Goal: Feedback & Contribution: Contribute content

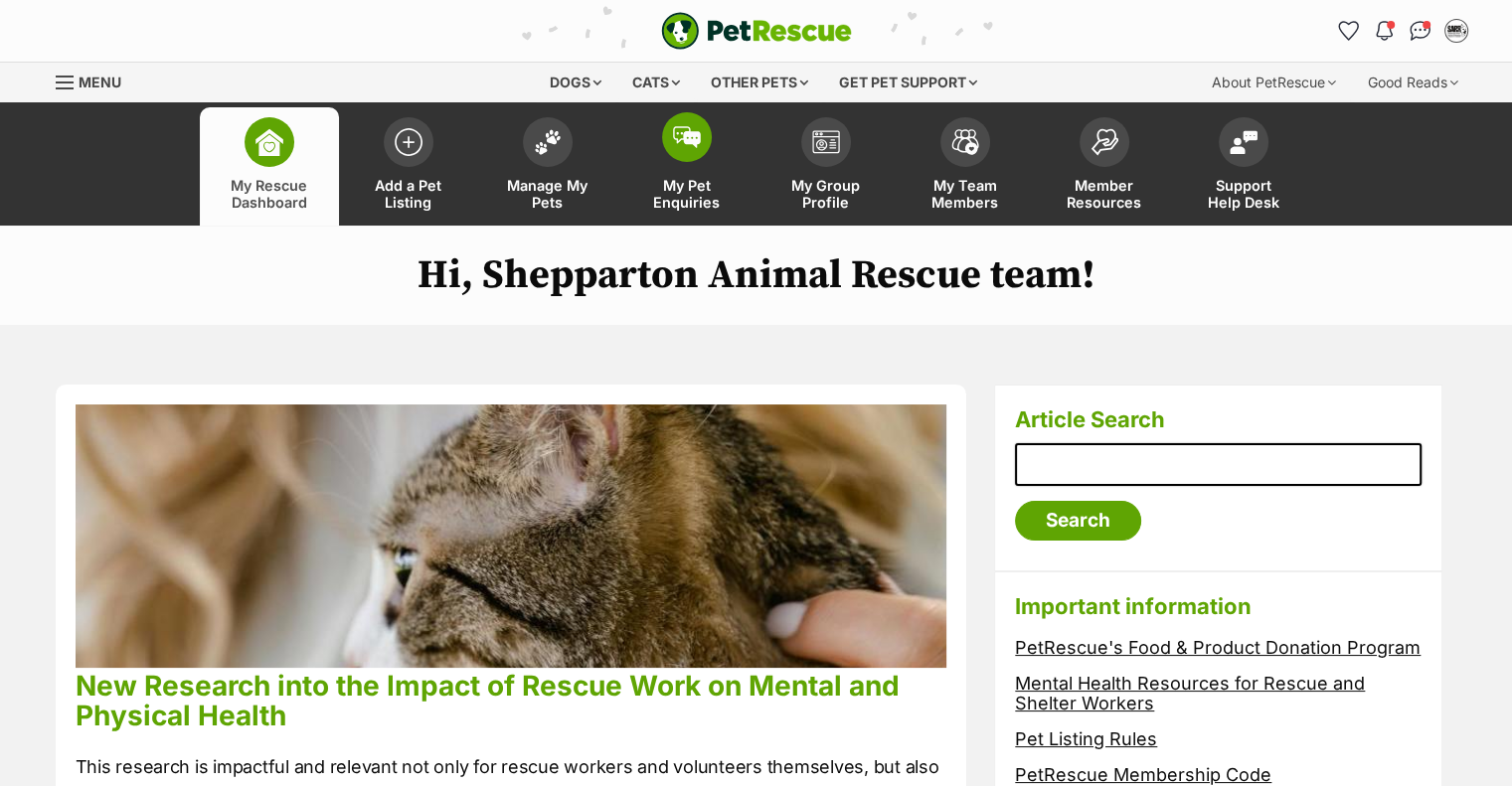
click at [709, 177] on span "My Pet Enquiries" at bounding box center [688, 194] width 90 height 34
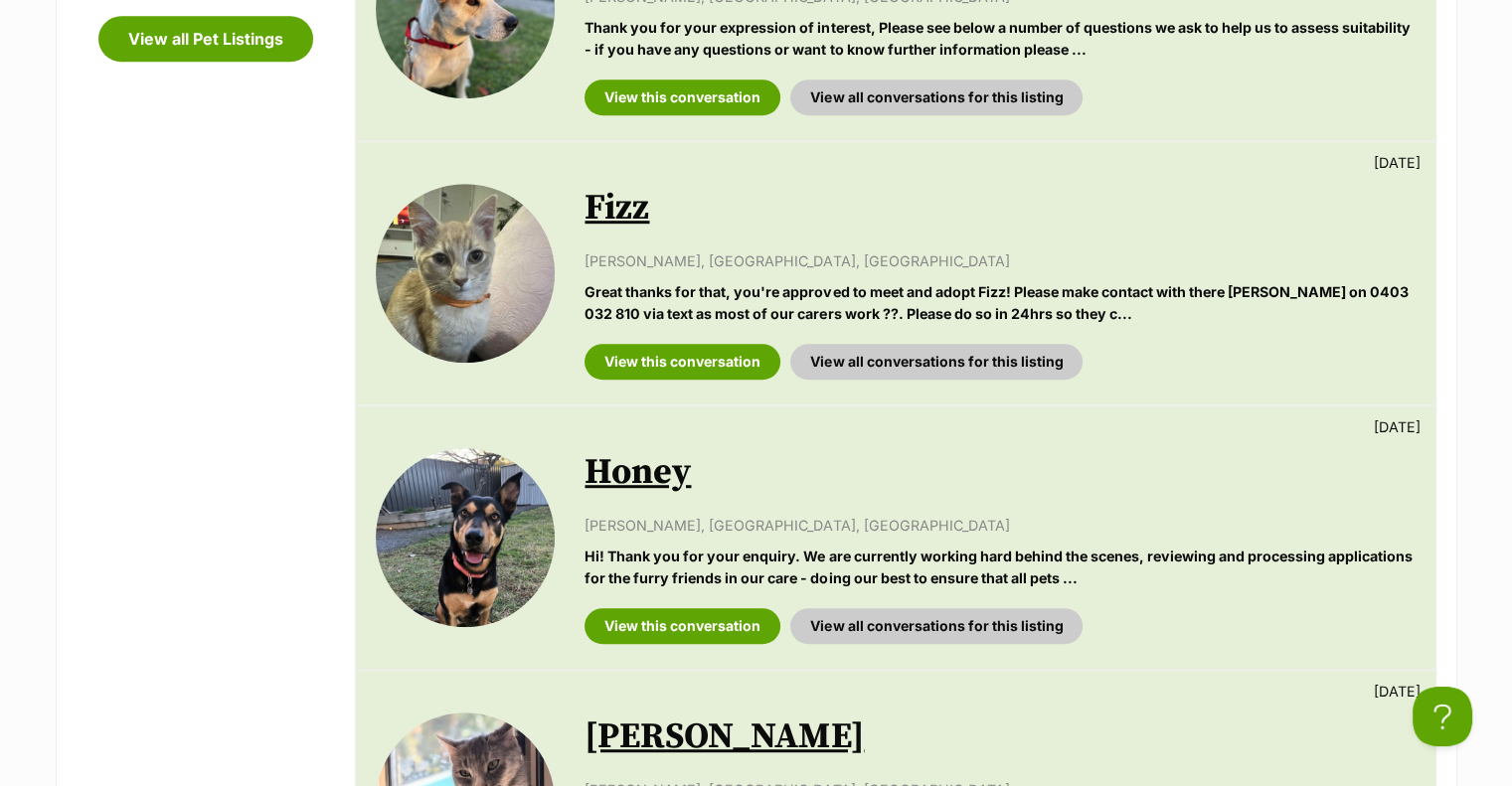
scroll to position [1093, 0]
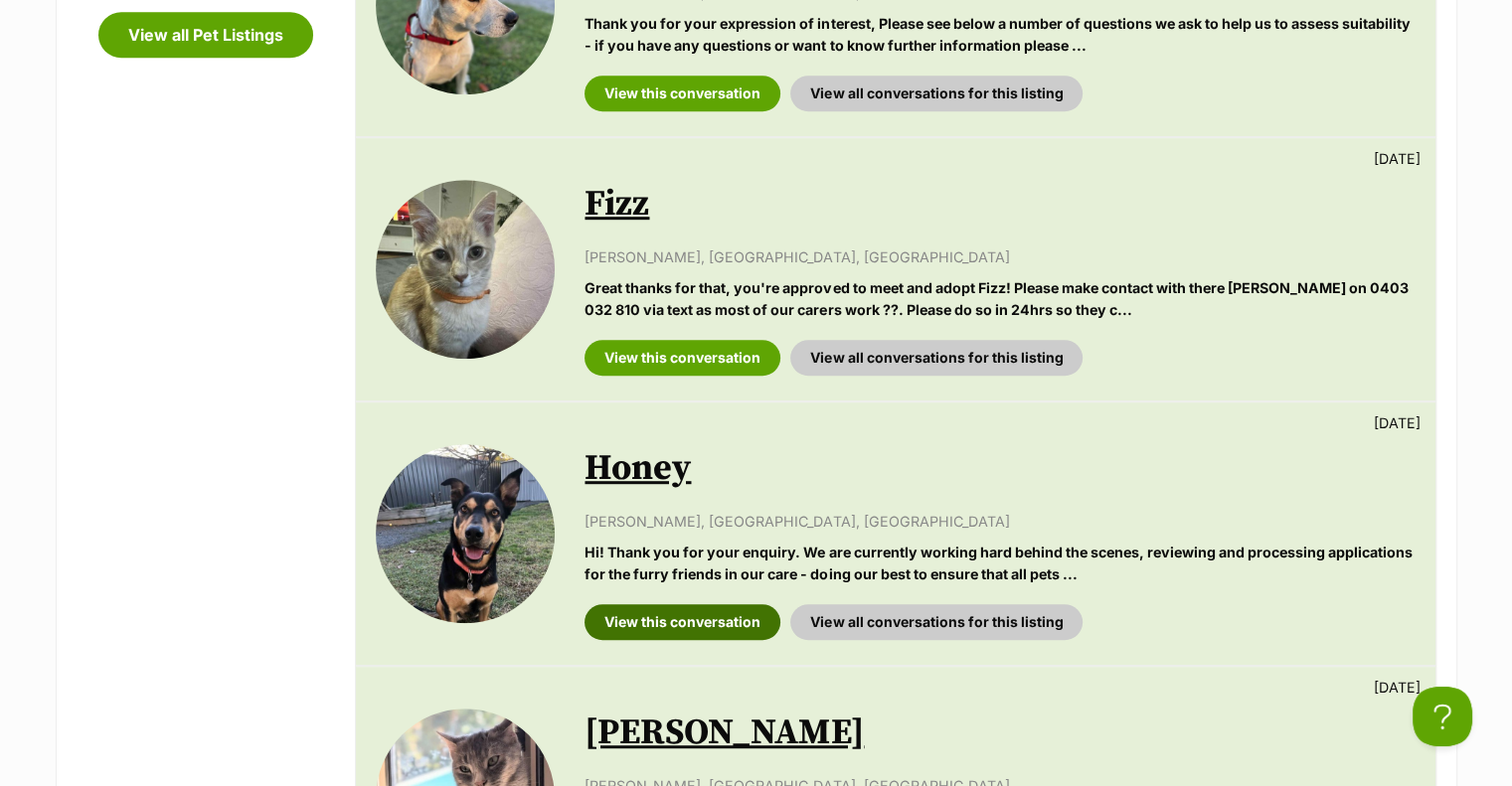
click at [718, 604] on link "View this conversation" at bounding box center [683, 622] width 196 height 36
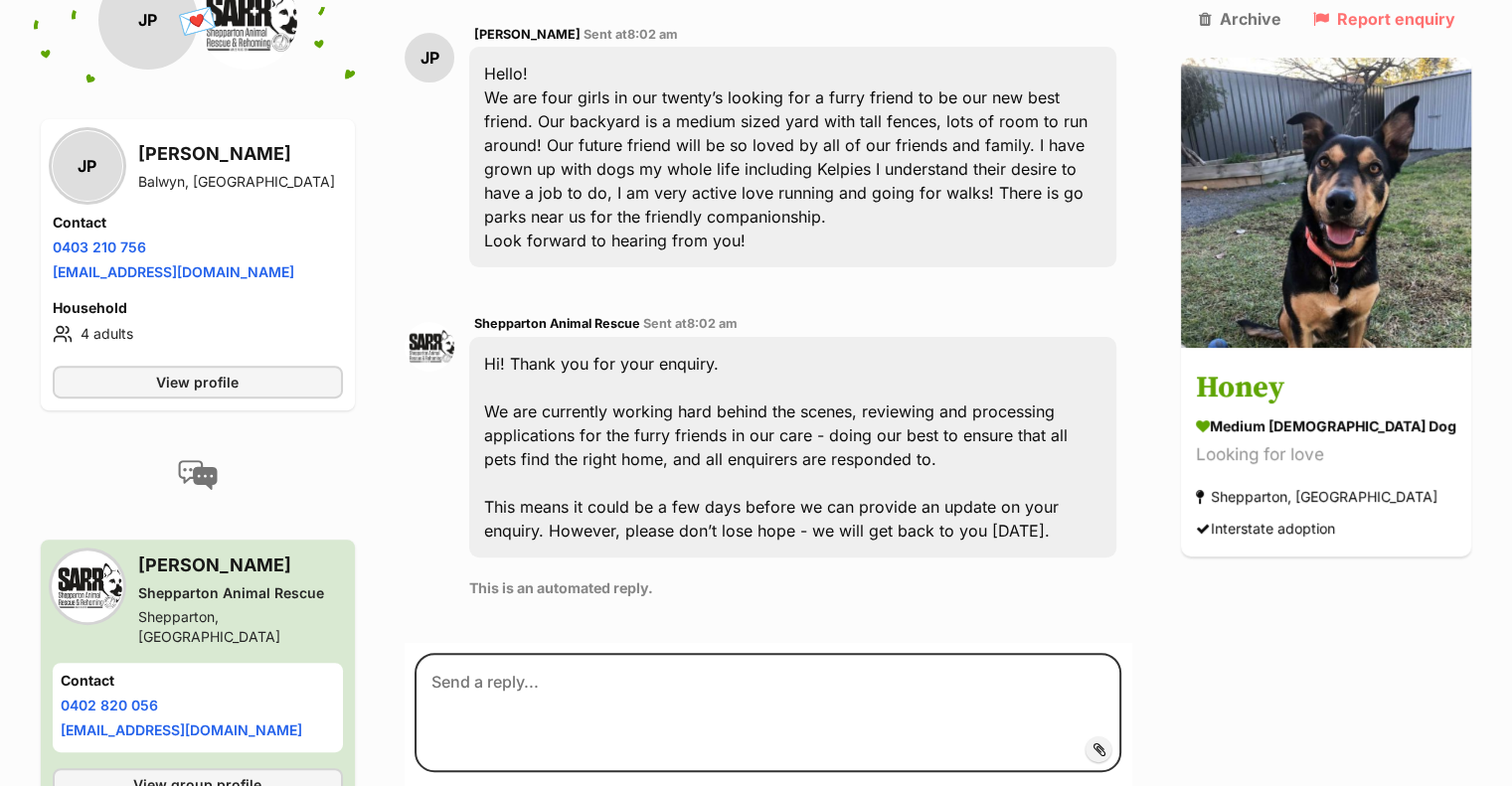
scroll to position [596, 0]
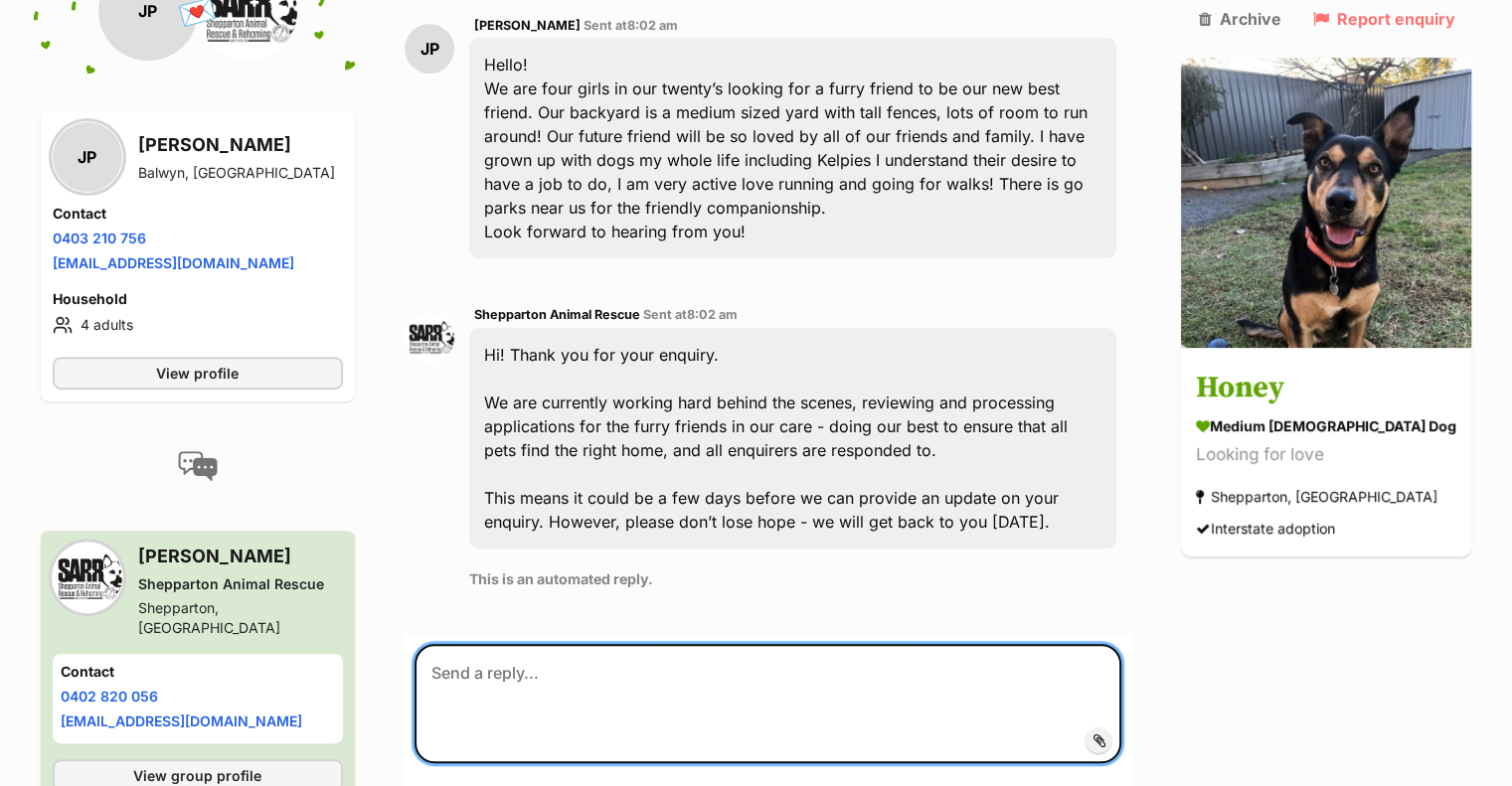
click at [686, 644] on textarea at bounding box center [767, 704] width 707 height 120
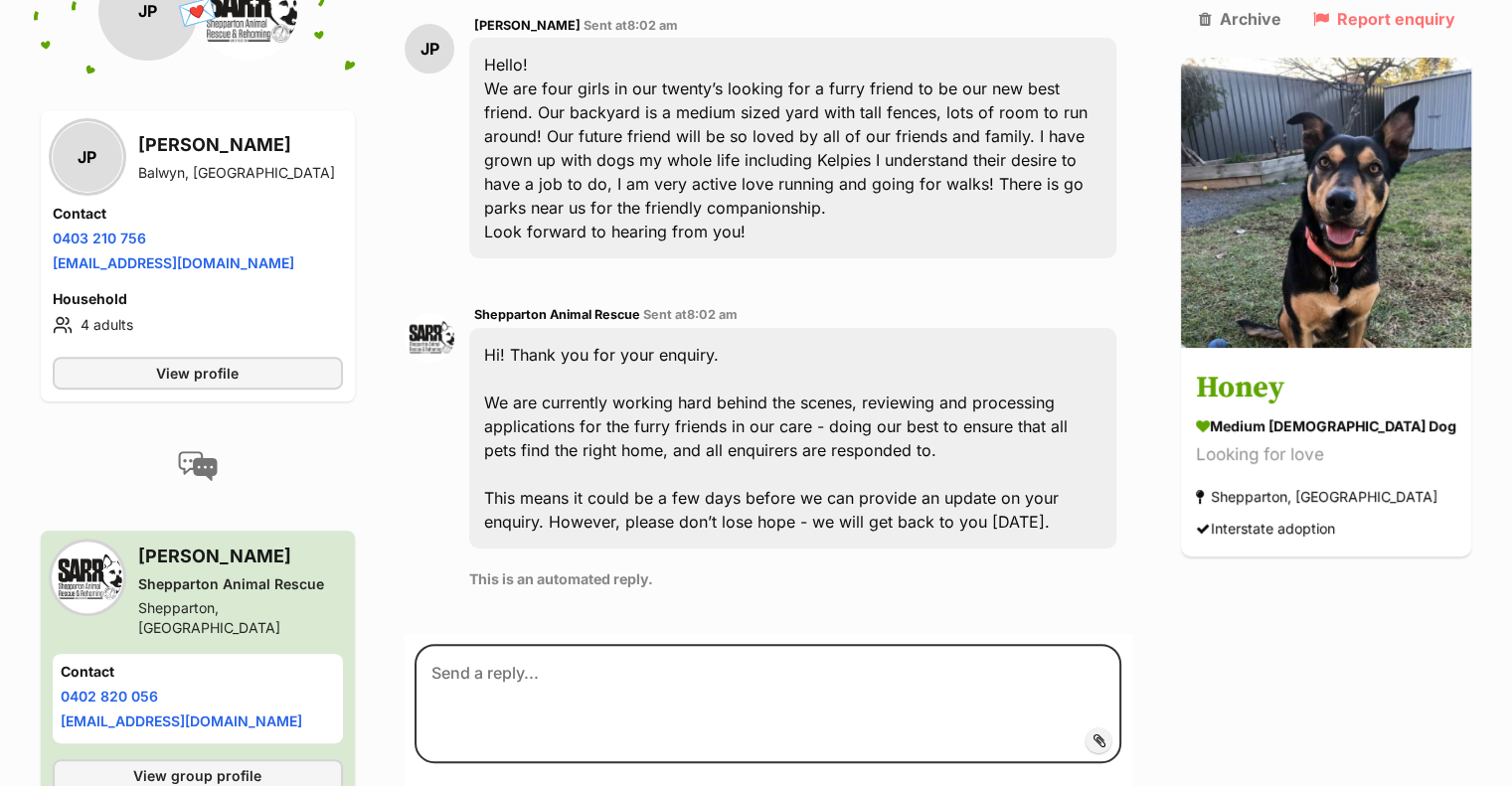
click at [747, 754] on div "PetRescue home Notifications Unread Mark all as read Hooray! Honey has been mar…" at bounding box center [756, 679] width 1512 height 2553
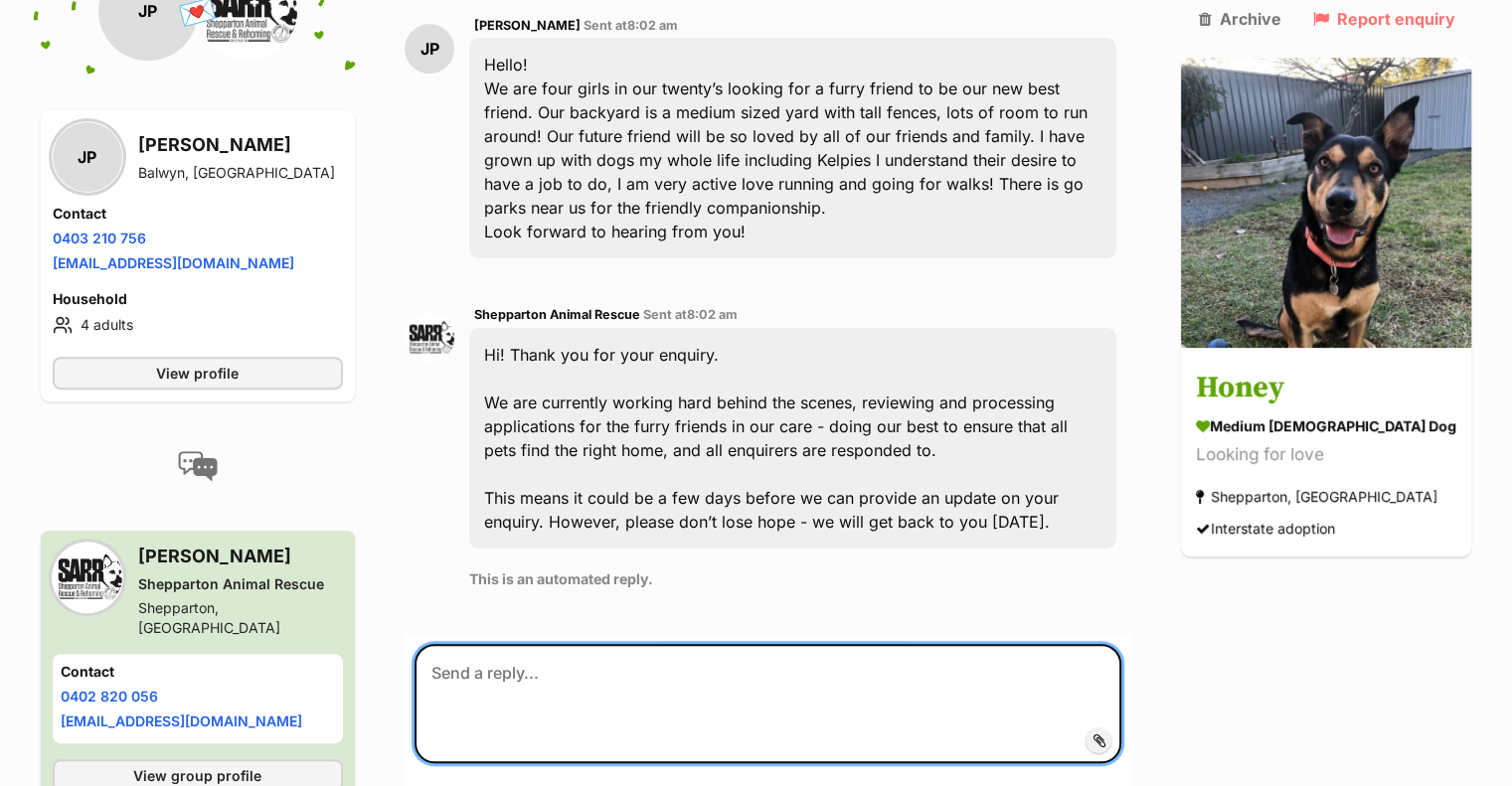
click at [688, 644] on textarea at bounding box center [767, 704] width 707 height 120
paste textarea "Thank you for your interest in adopting from Shepparton Animal Rescue and Rehom…"
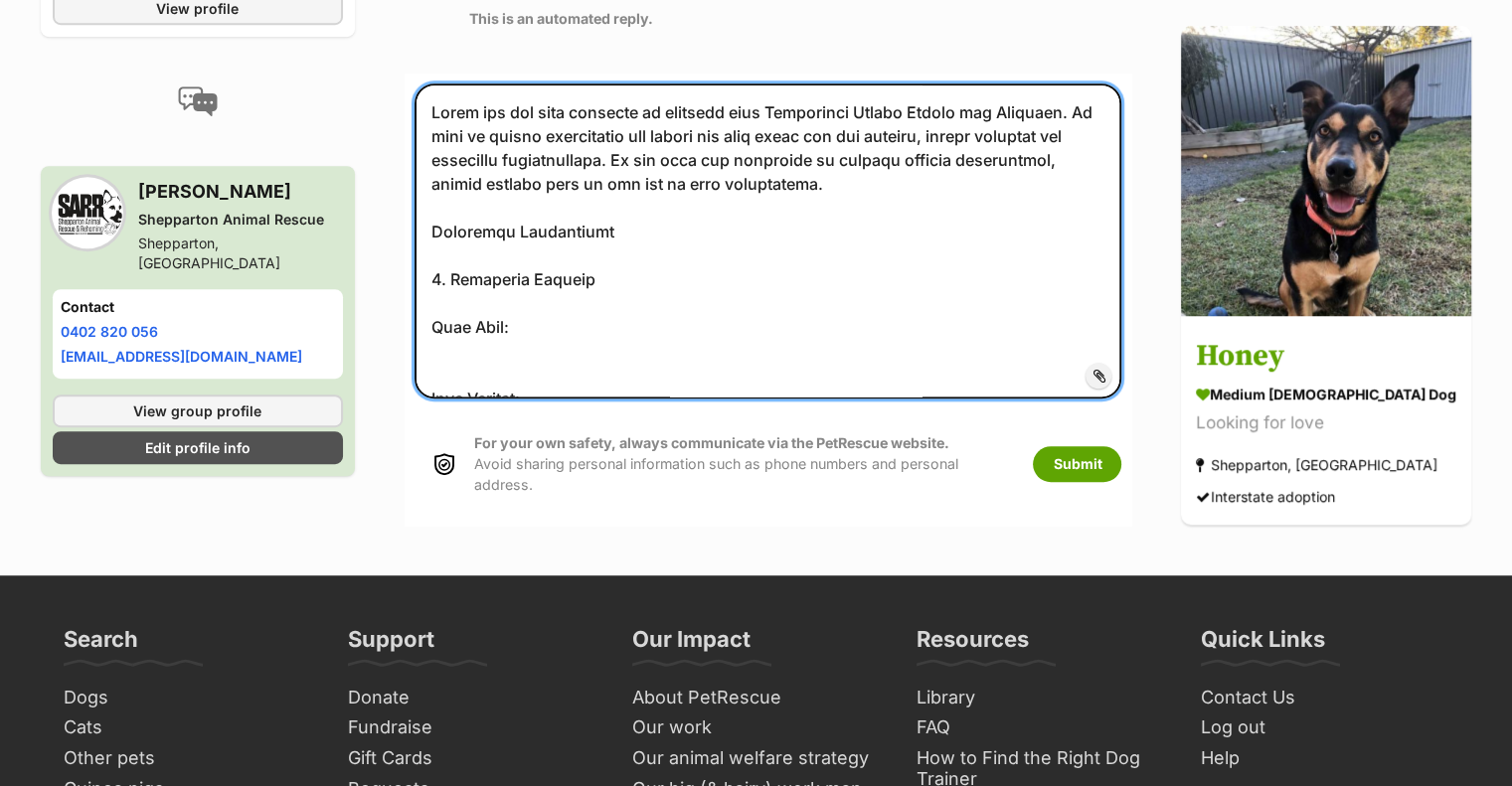
scroll to position [1157, 0]
type textarea "Thank you for your interest in adopting from Shepparton Animal Rescue and Rehom…"
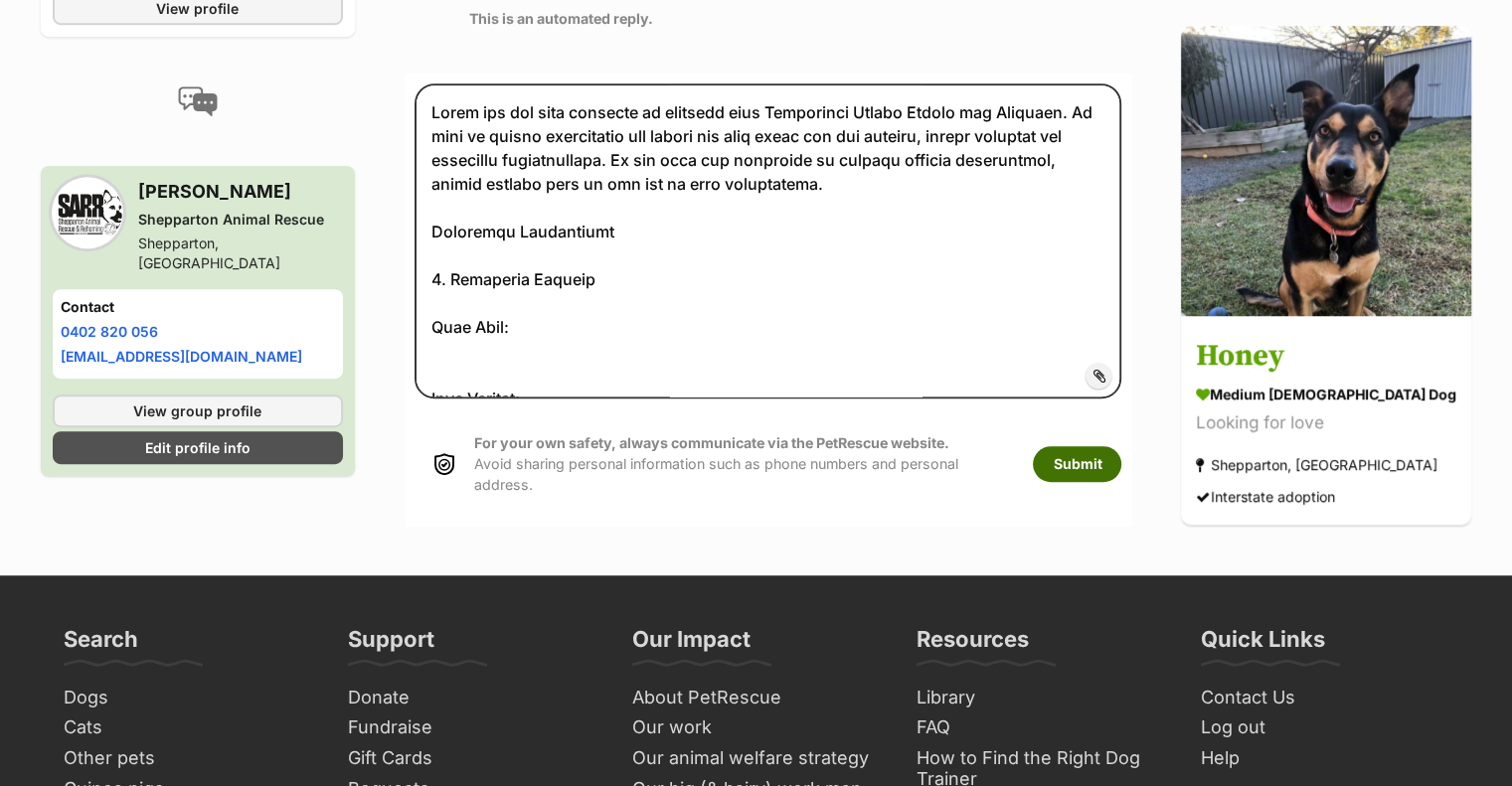
click at [1114, 446] on button "Submit" at bounding box center [1077, 464] width 89 height 36
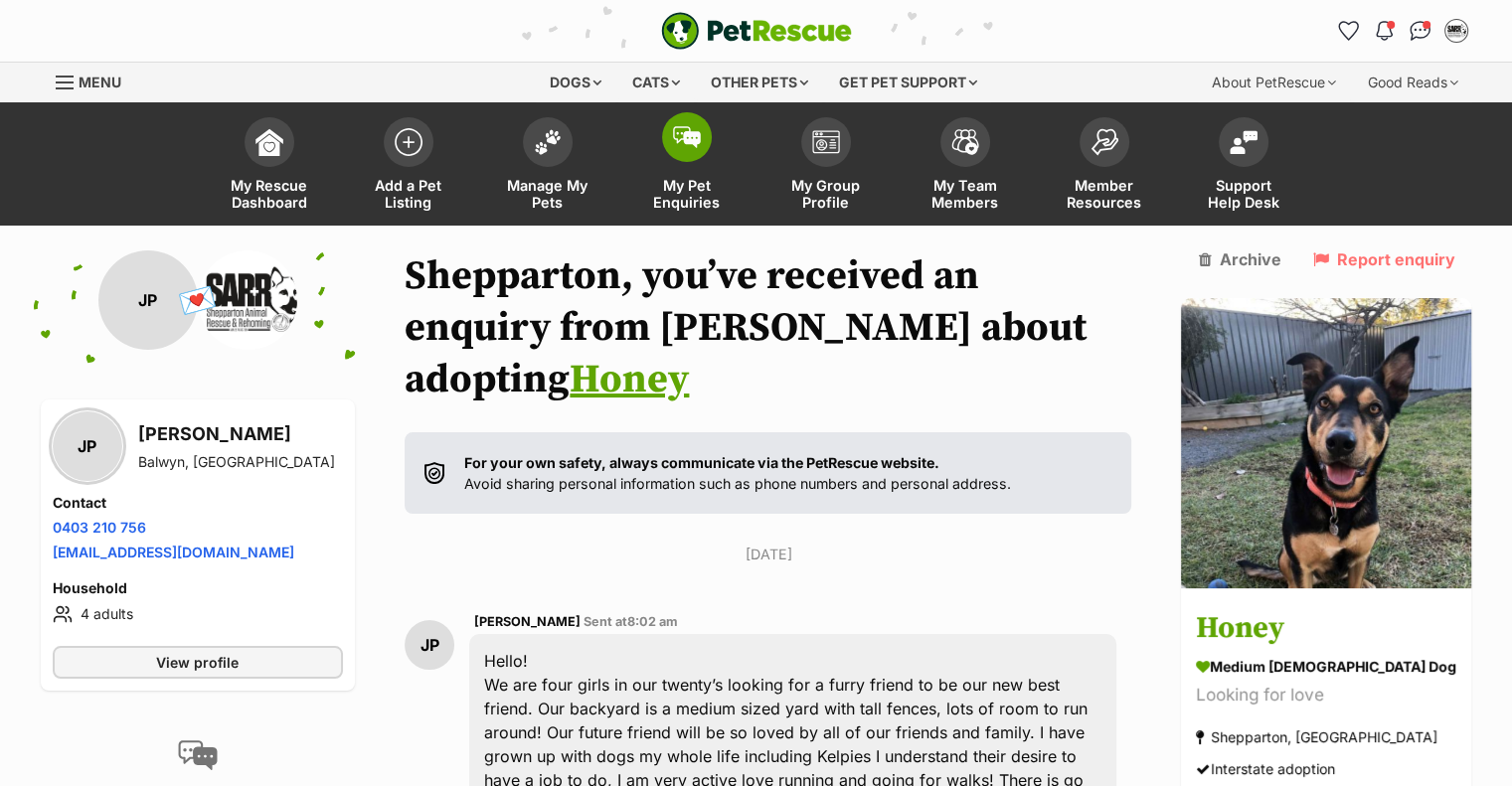
click at [673, 177] on span "My Pet Enquiries" at bounding box center [688, 194] width 90 height 34
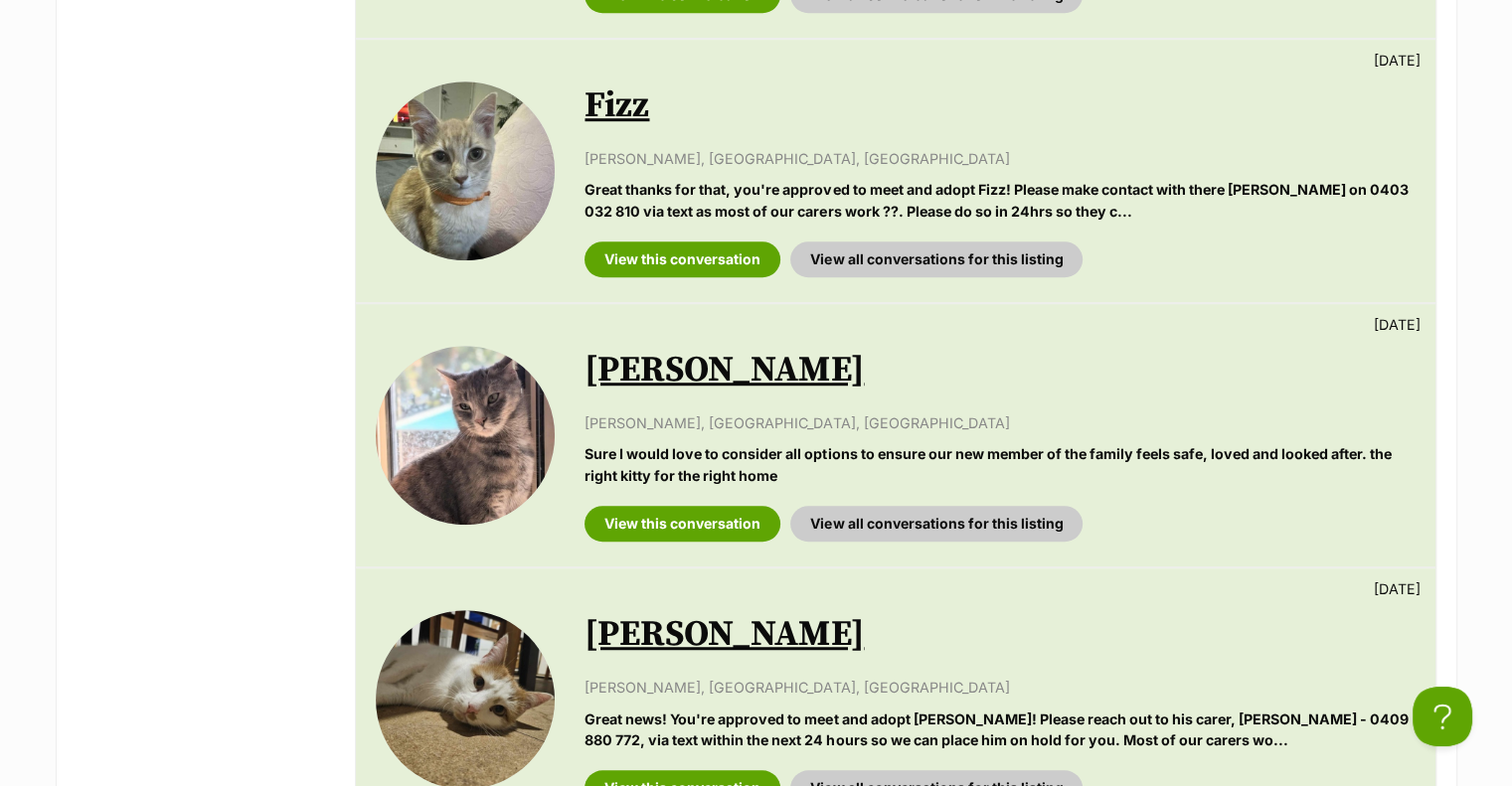
scroll to position [1193, 0]
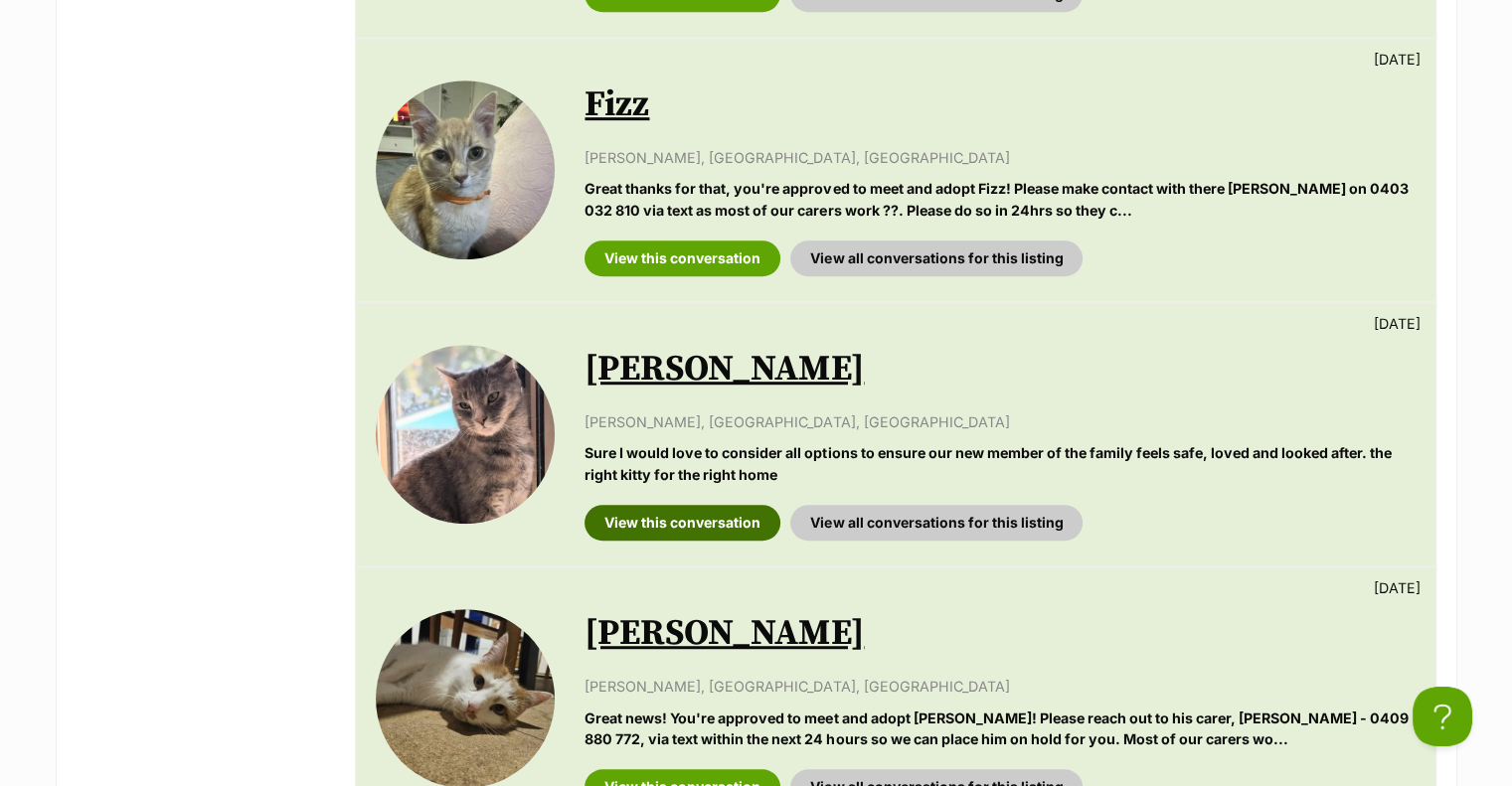
click at [690, 505] on link "View this conversation" at bounding box center [683, 523] width 196 height 36
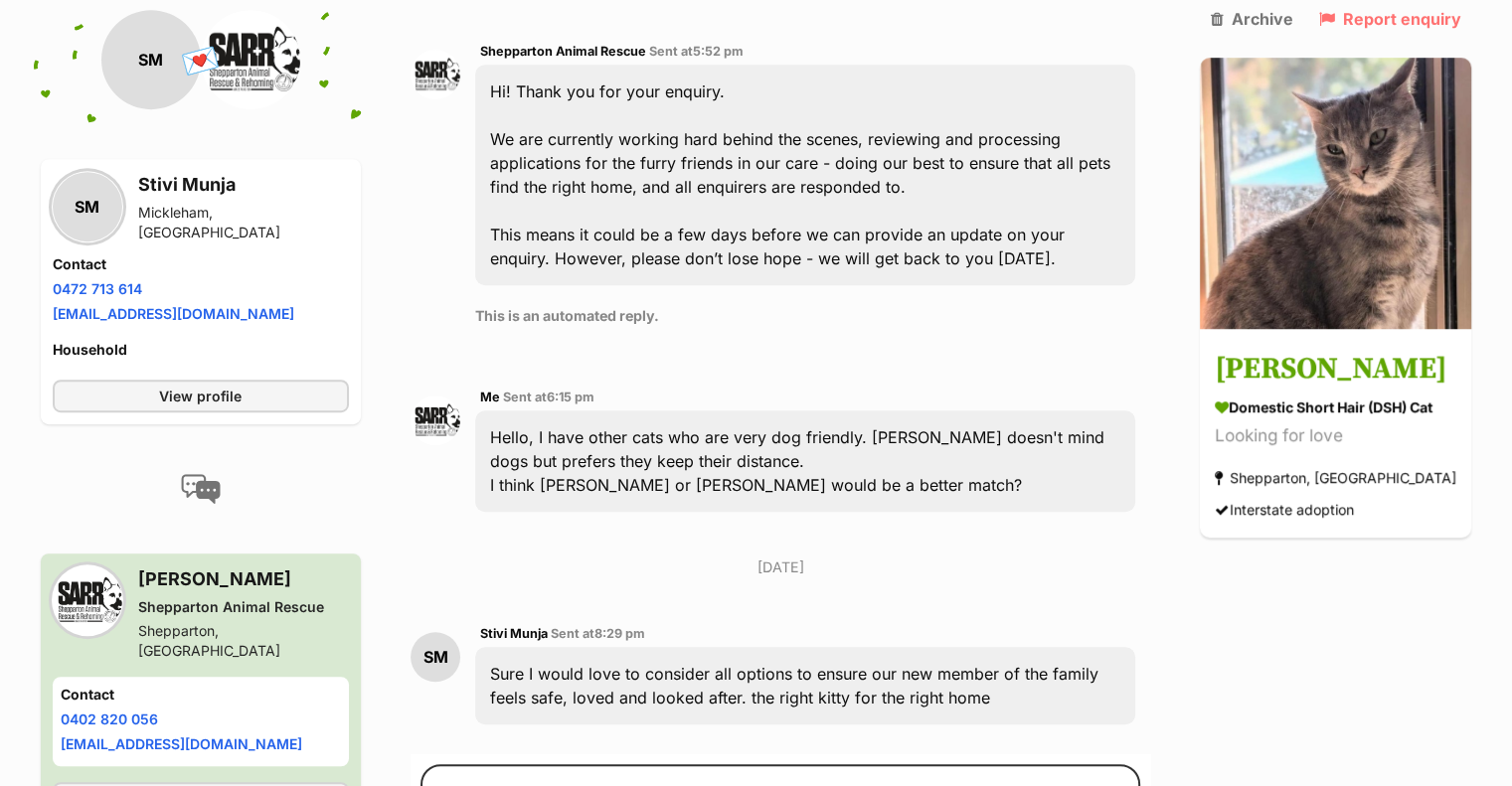
scroll to position [1093, 0]
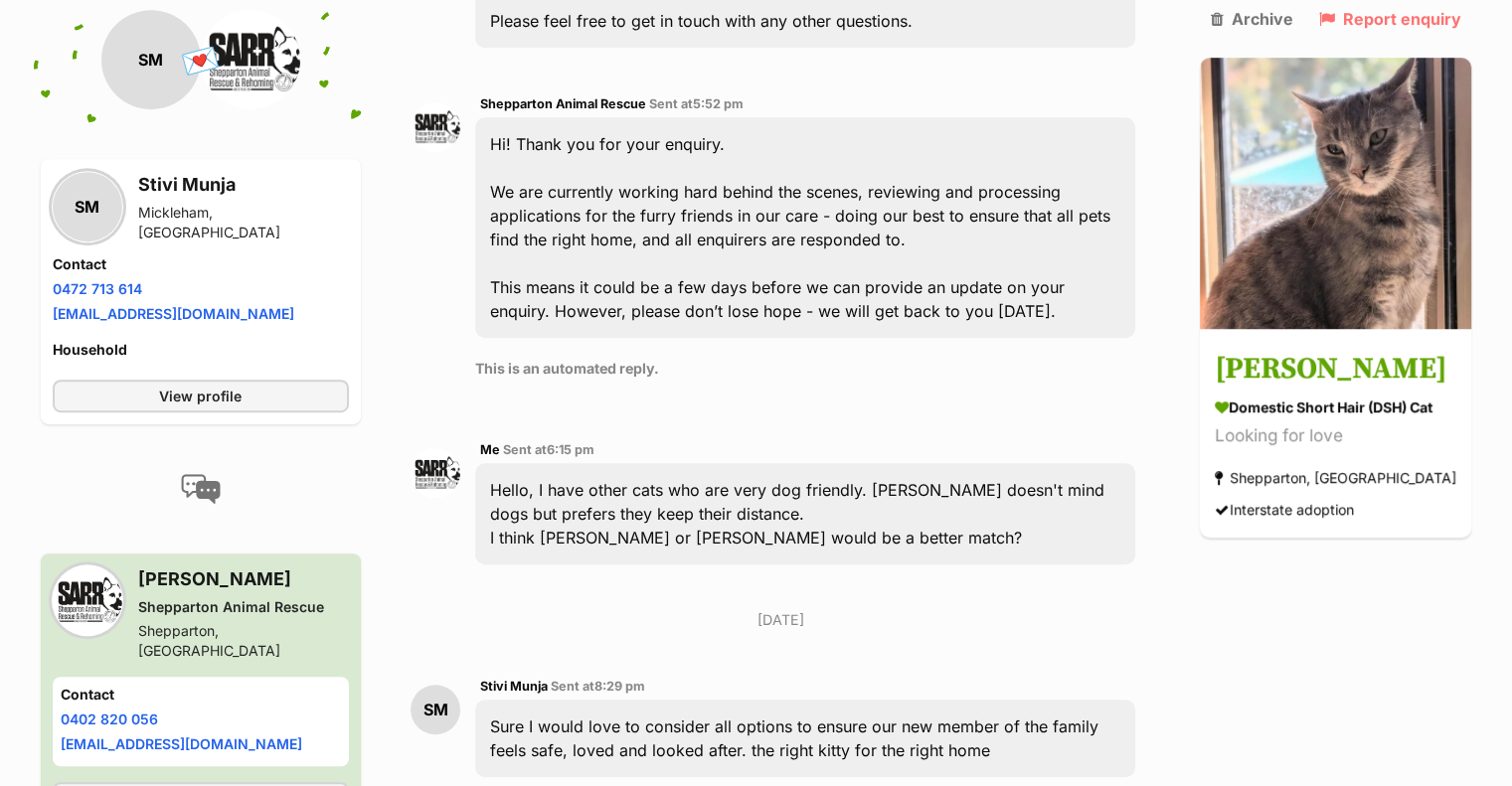
click at [686, 287] on div "Friday, 22 August 2025 SM Stivi Munja Sent at 5:52 pm I am a cat and dog lover …" at bounding box center [779, 121] width 740 height 1341
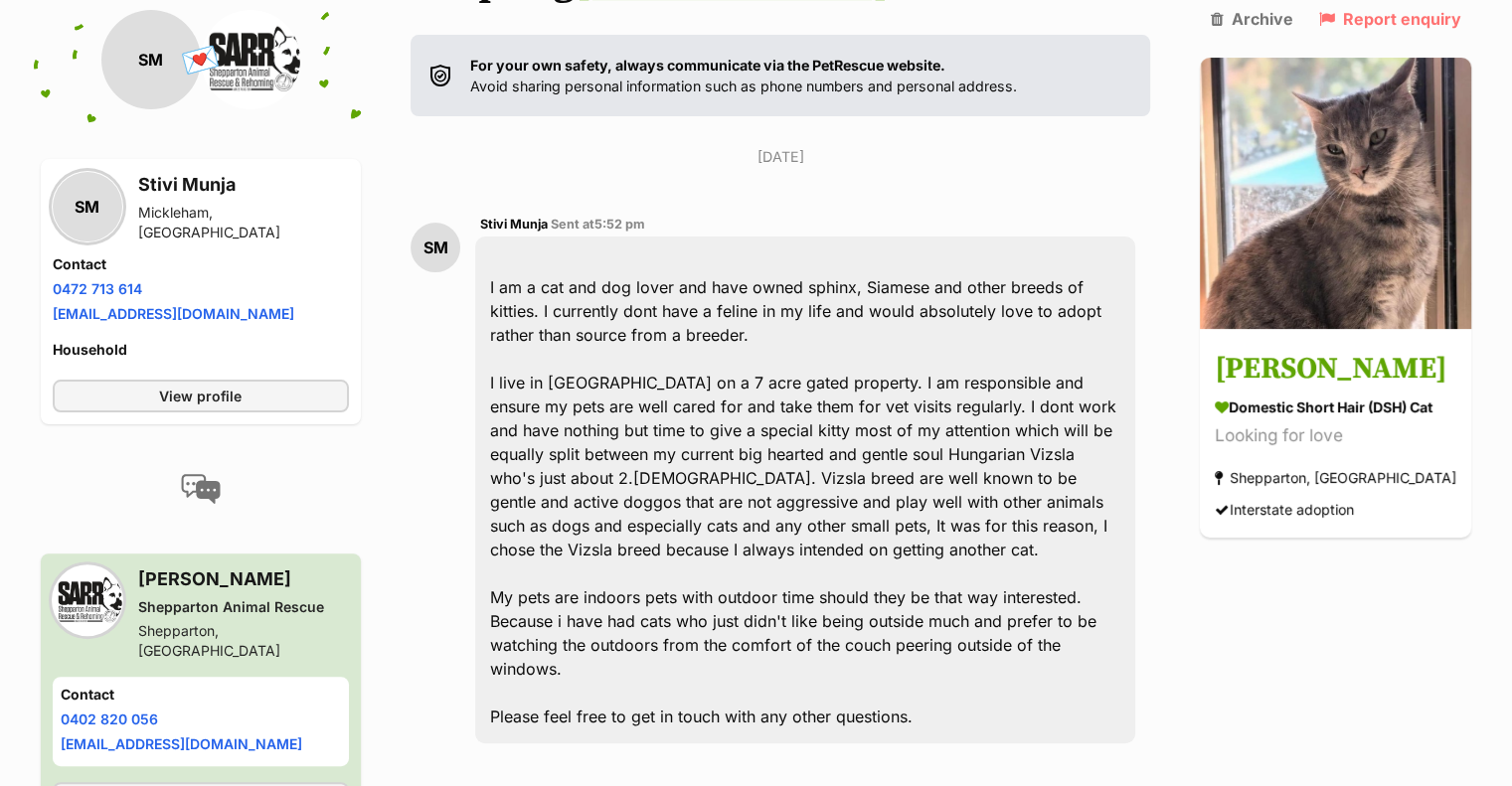
scroll to position [0, 0]
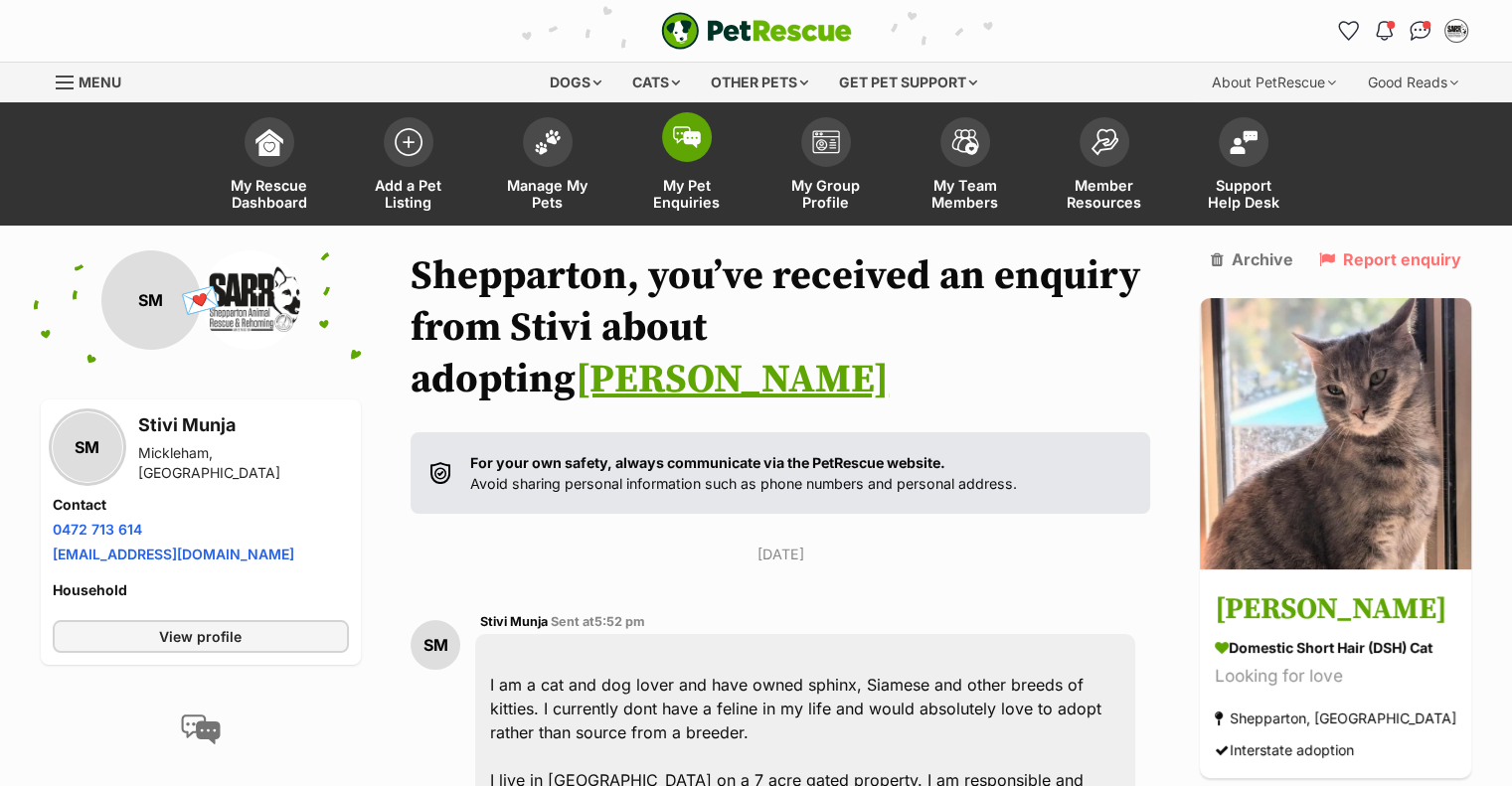
click at [668, 177] on span "My Pet Enquiries" at bounding box center [688, 194] width 90 height 34
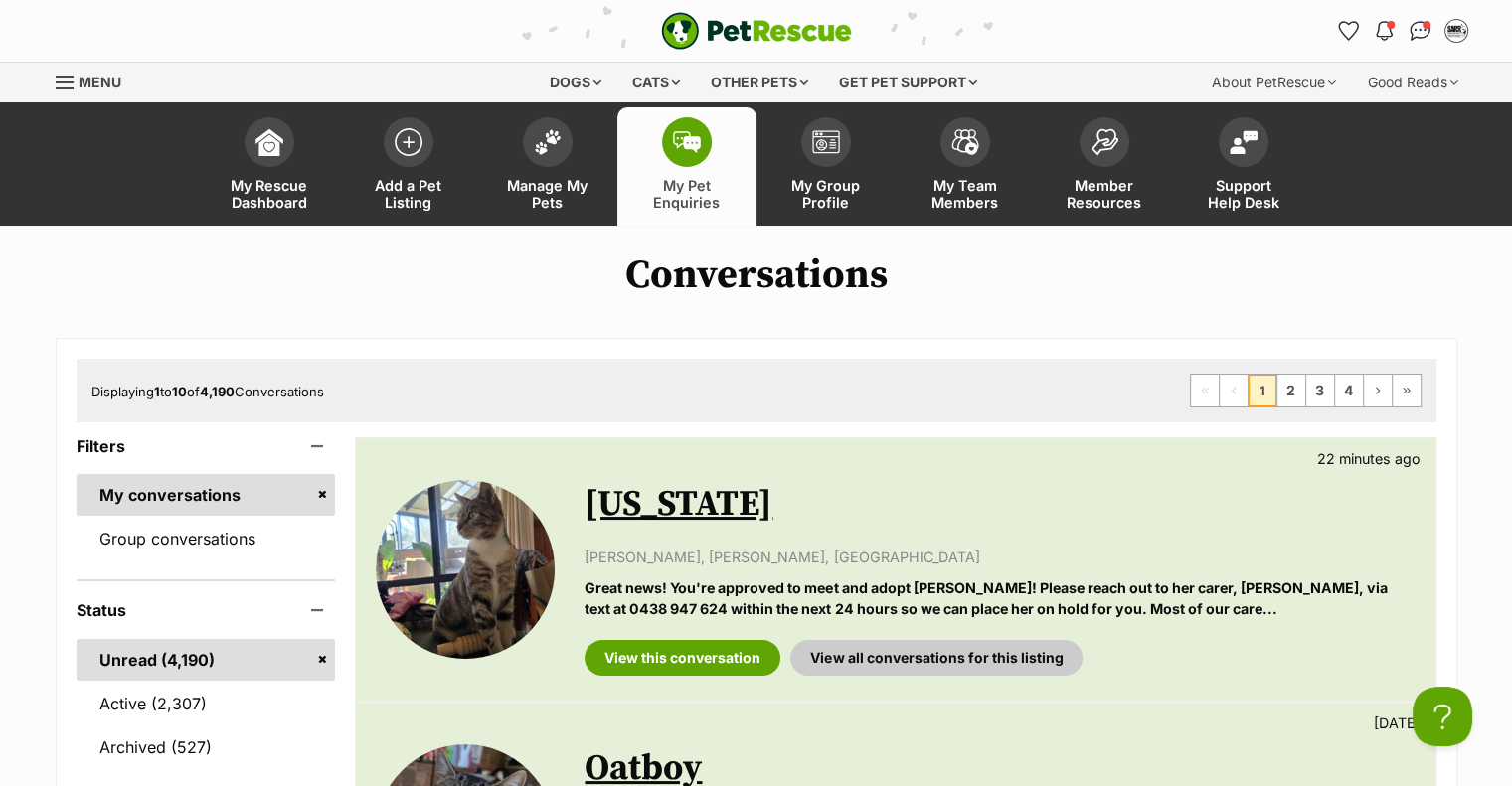
click at [409, 182] on span "Add a Pet Listing" at bounding box center [409, 194] width 90 height 34
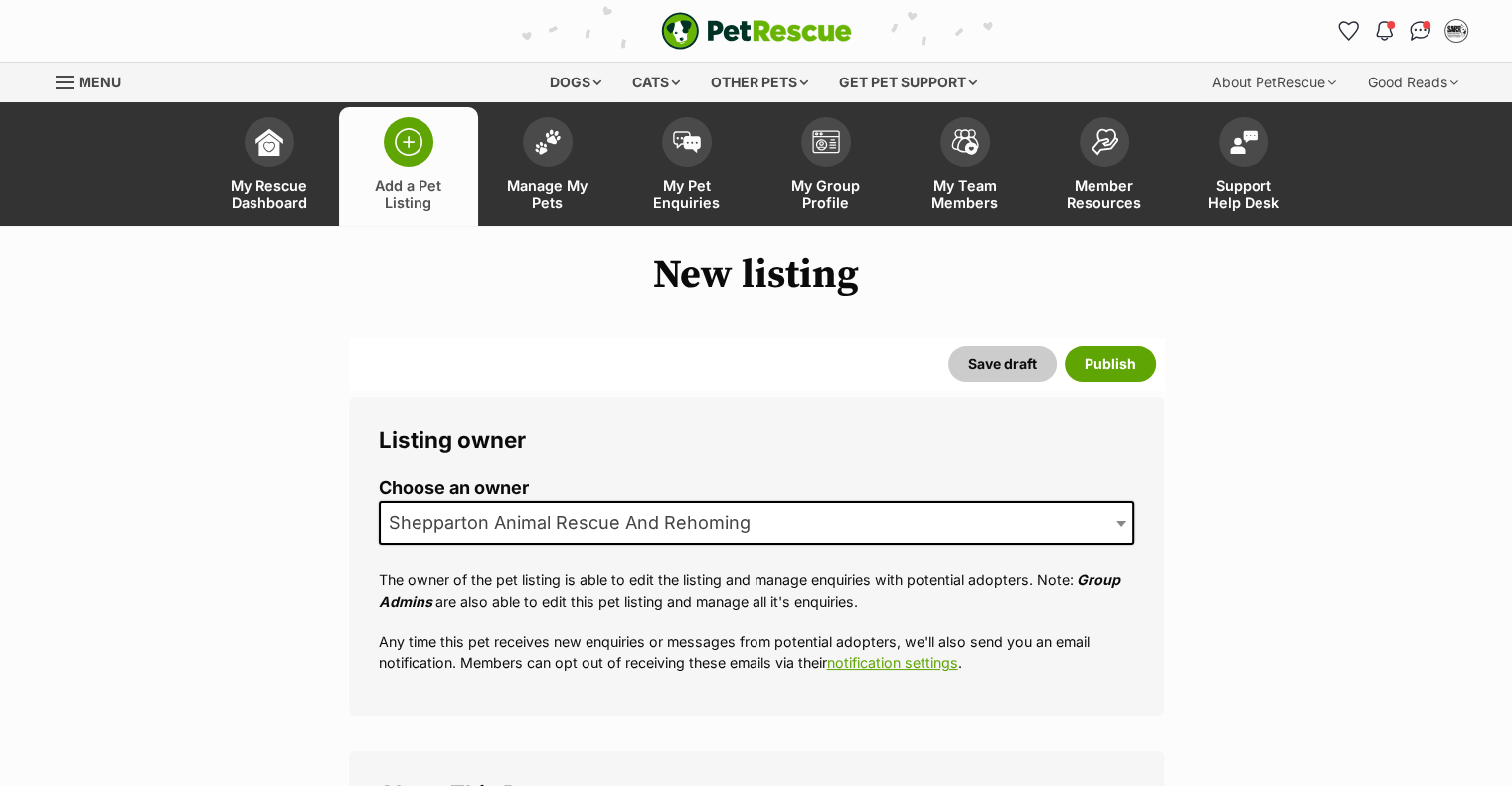
drag, startPoint x: 294, startPoint y: 595, endPoint x: 338, endPoint y: 589, distance: 44.4
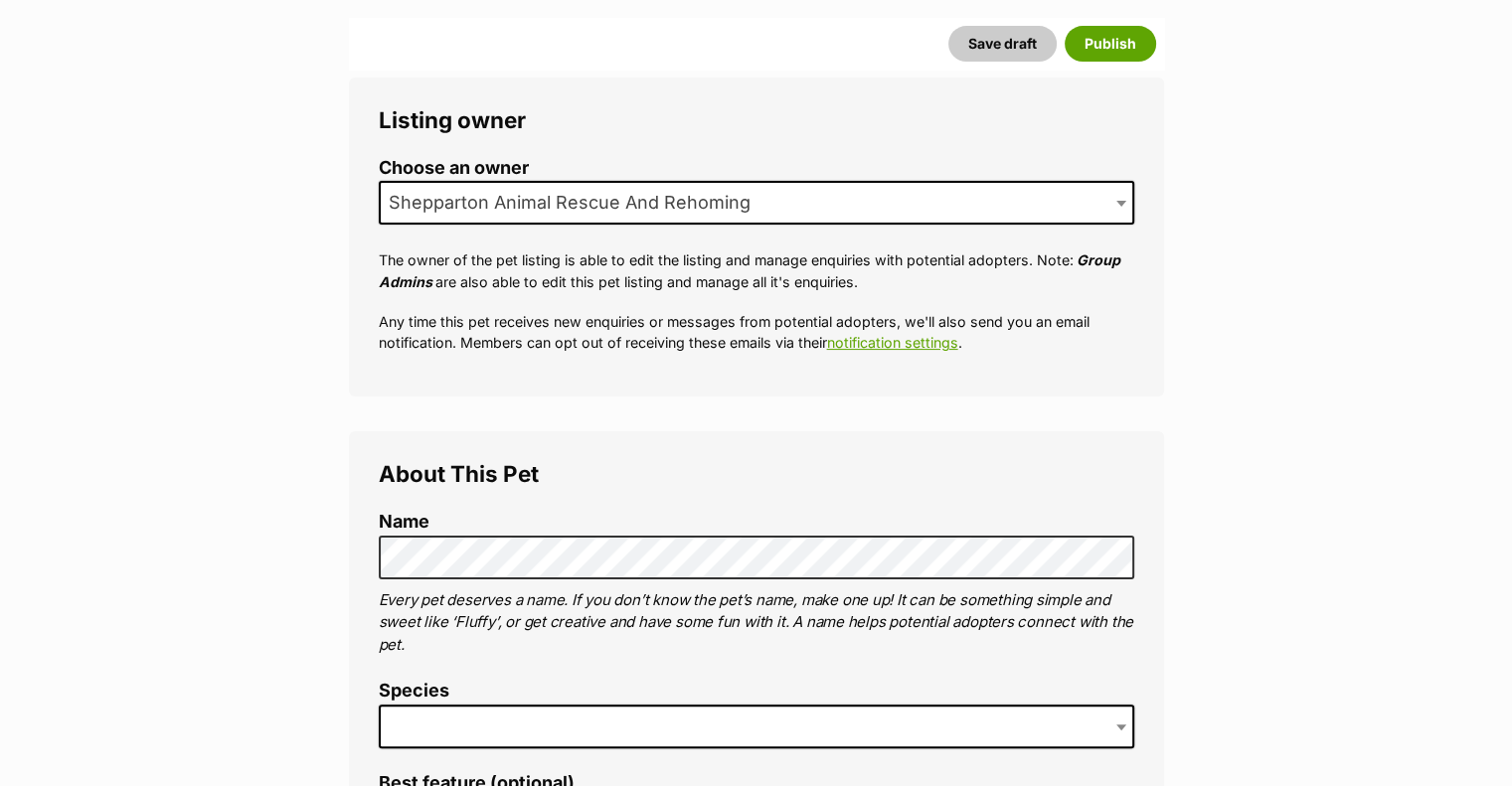
scroll to position [398, 0]
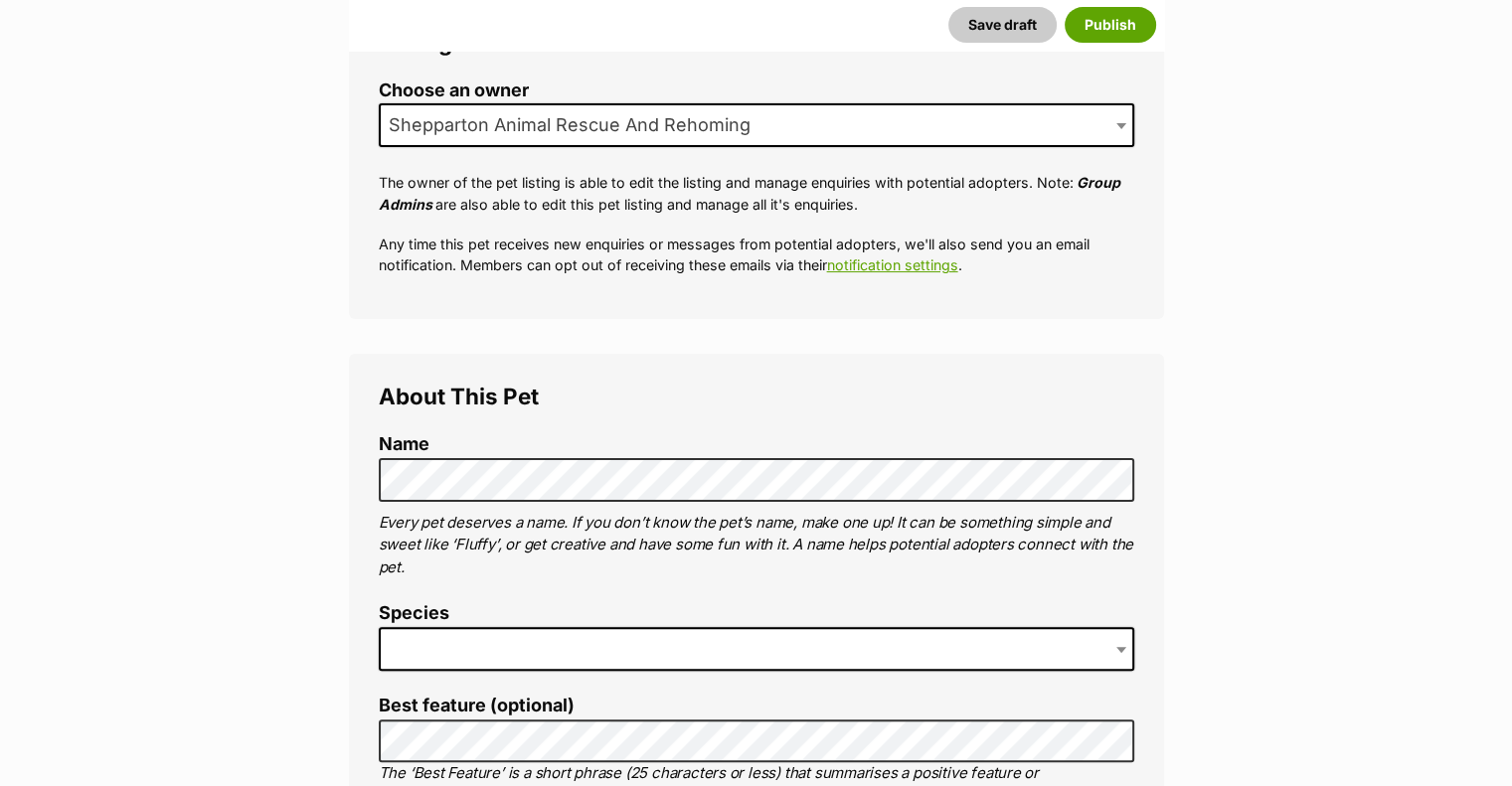
click at [457, 627] on span at bounding box center [756, 649] width 756 height 44
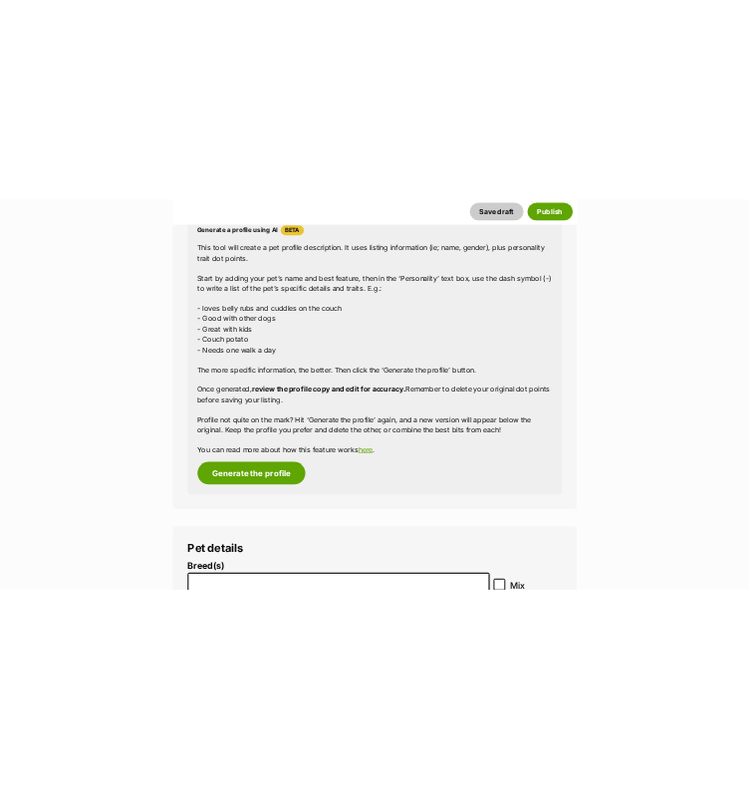
scroll to position [1809, 0]
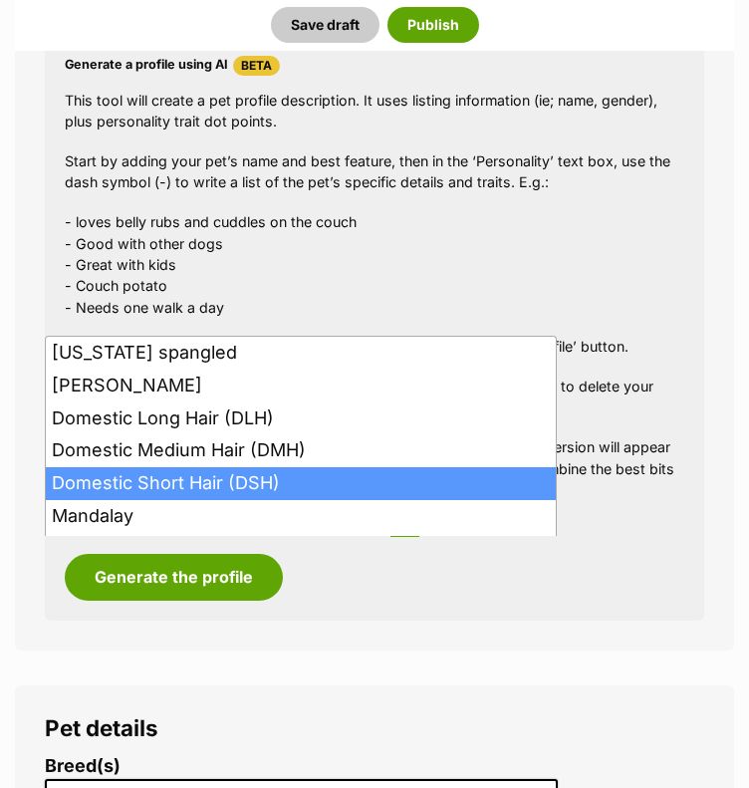
type input "d"
select select "252102"
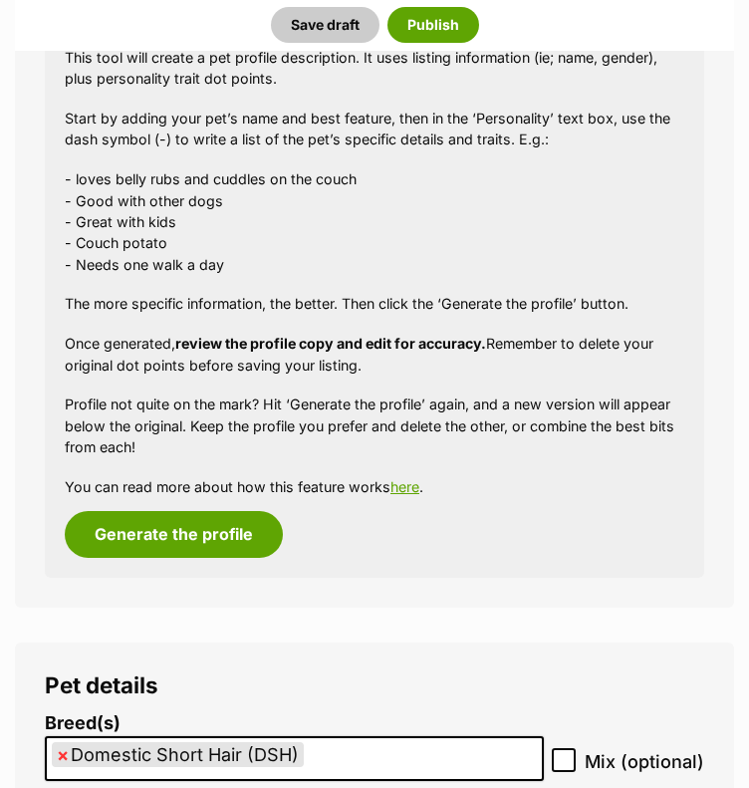
scroll to position [2008, 0]
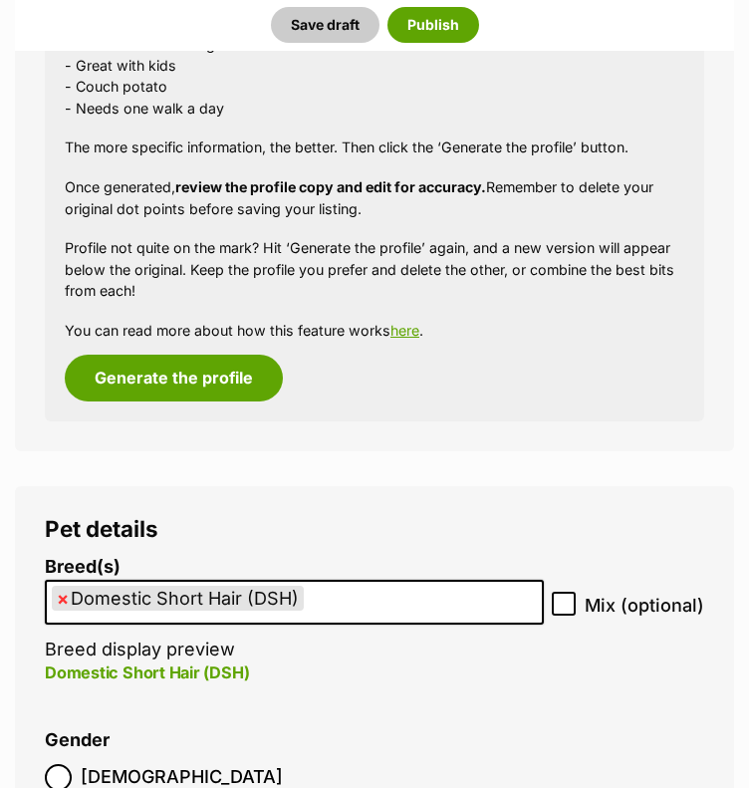
click at [76, 764] on label "Male" at bounding box center [164, 777] width 238 height 27
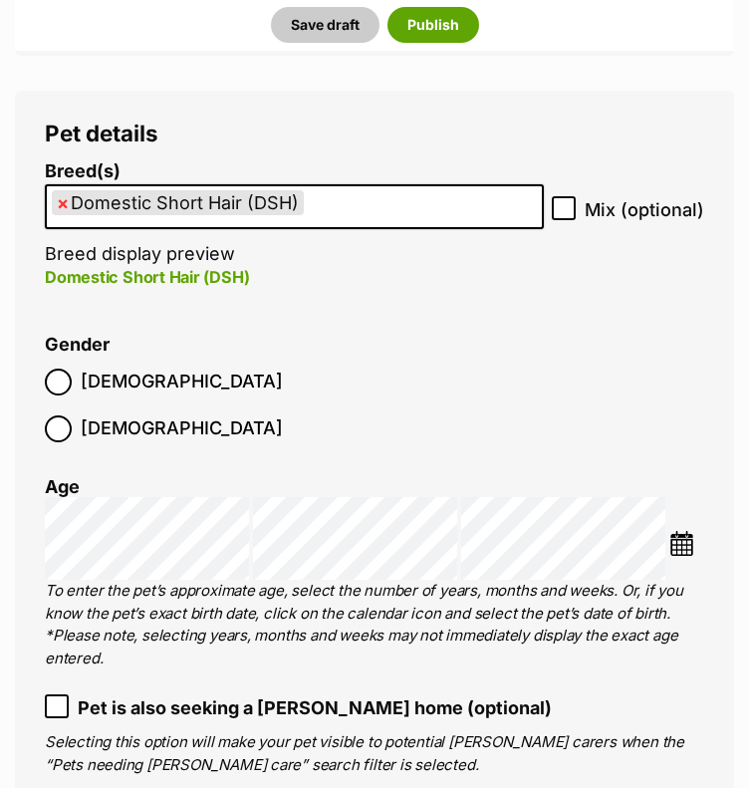
scroll to position [2407, 0]
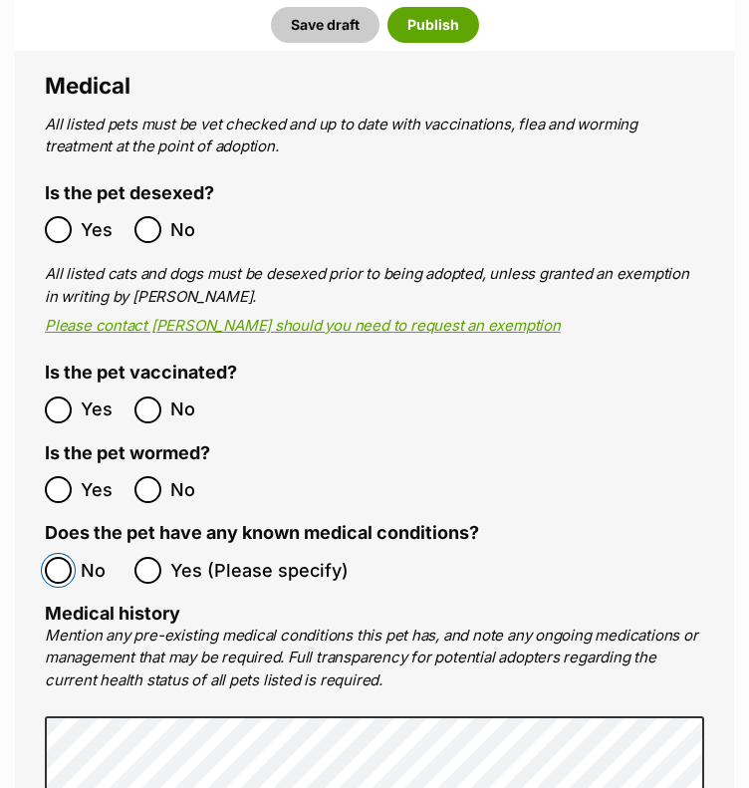
scroll to position [4200, 0]
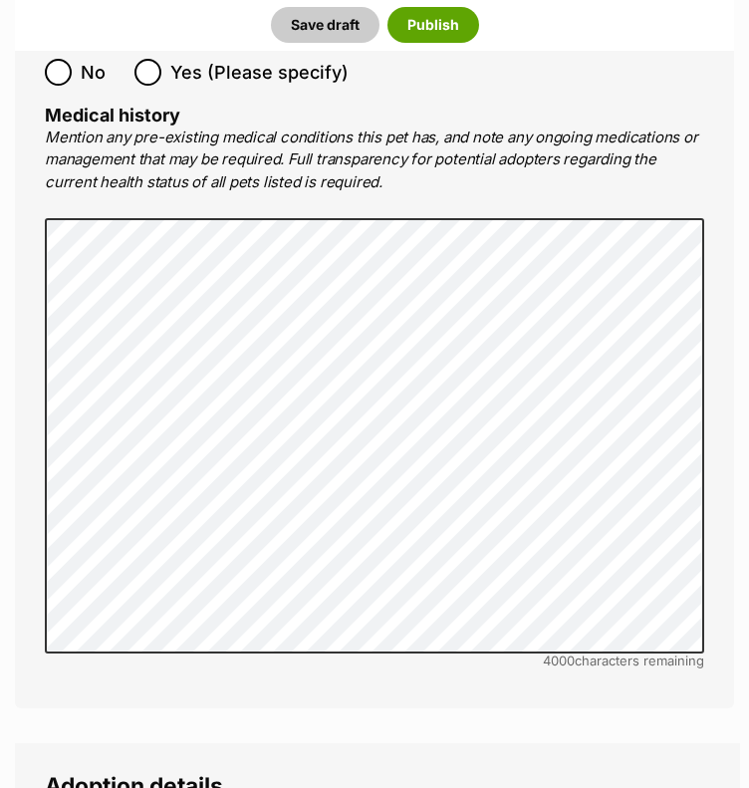
type input "Shepparton, Victoria, 3630"
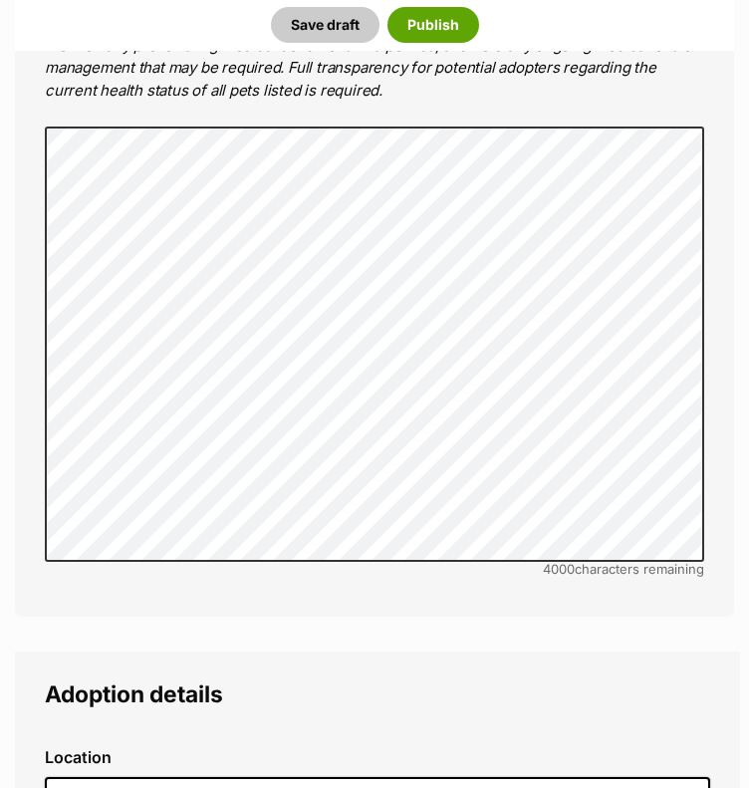
scroll to position [4300, 0]
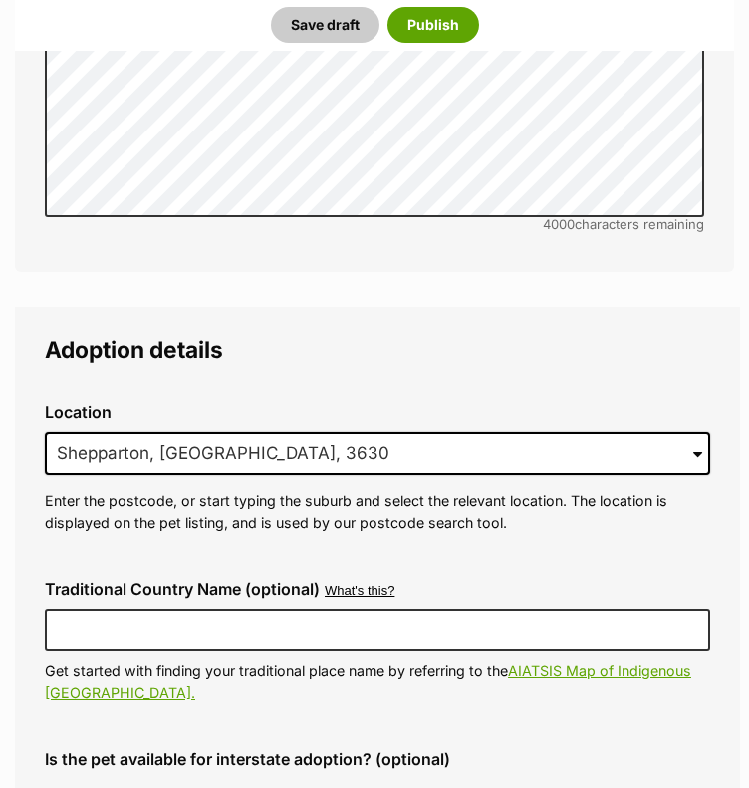
scroll to position [4698, 0]
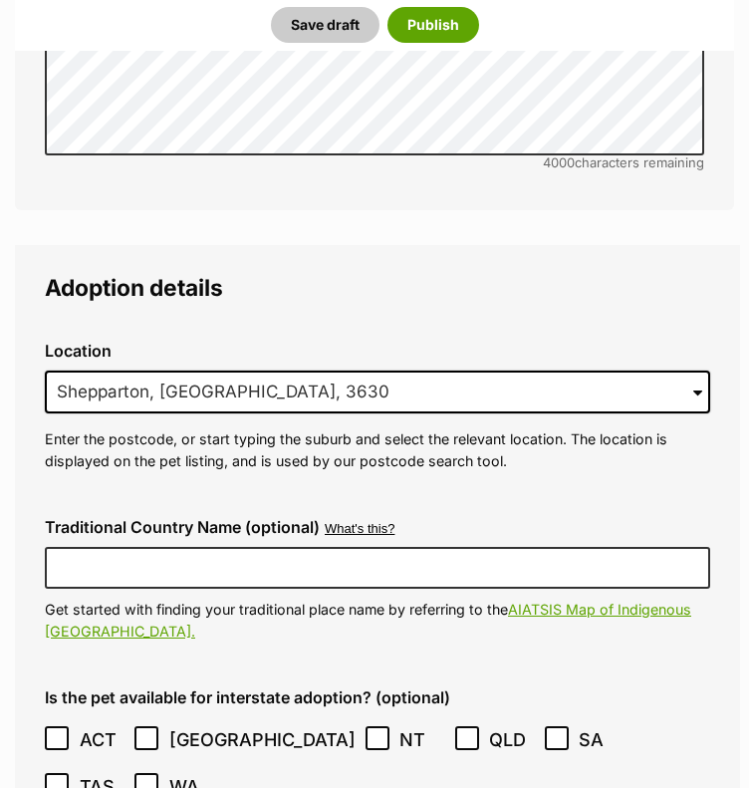
checkbox input "true"
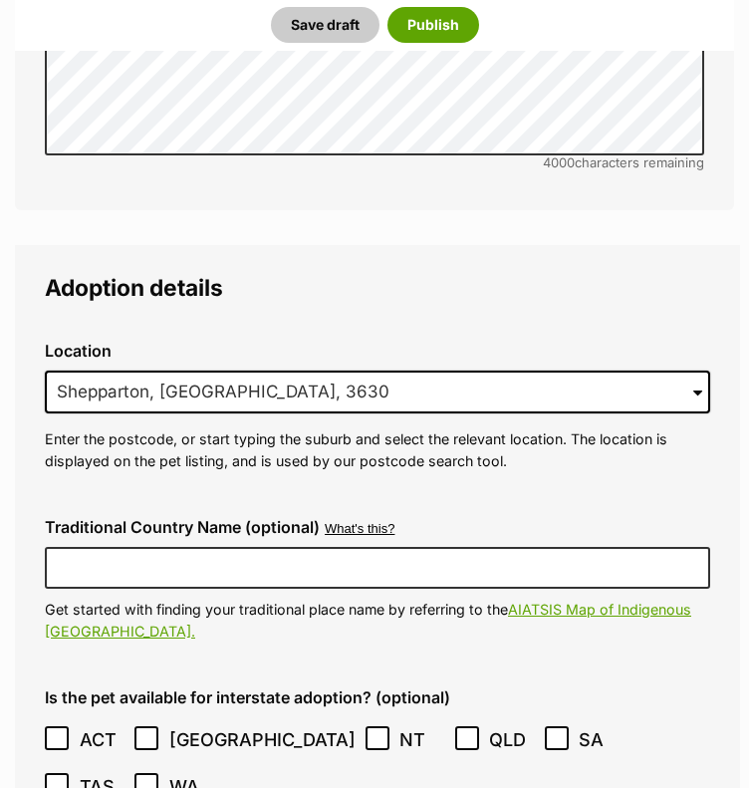
checkbox input "true"
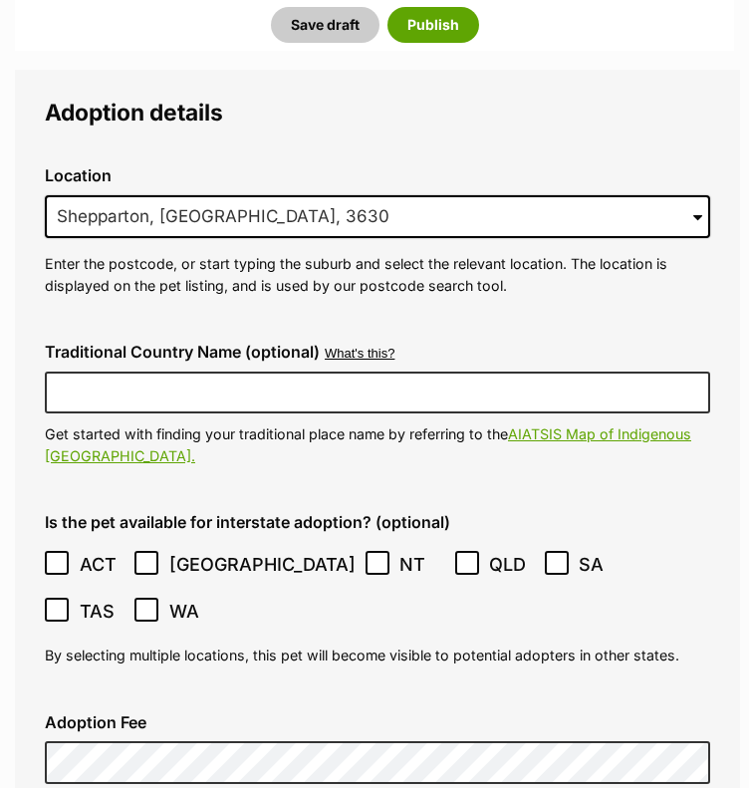
scroll to position [4898, 0]
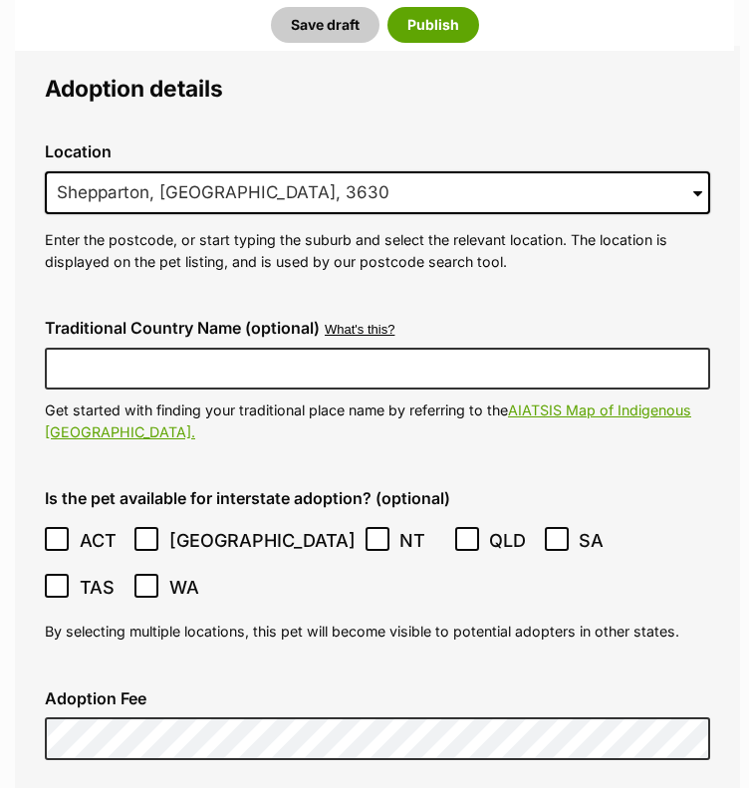
checkbox input "true"
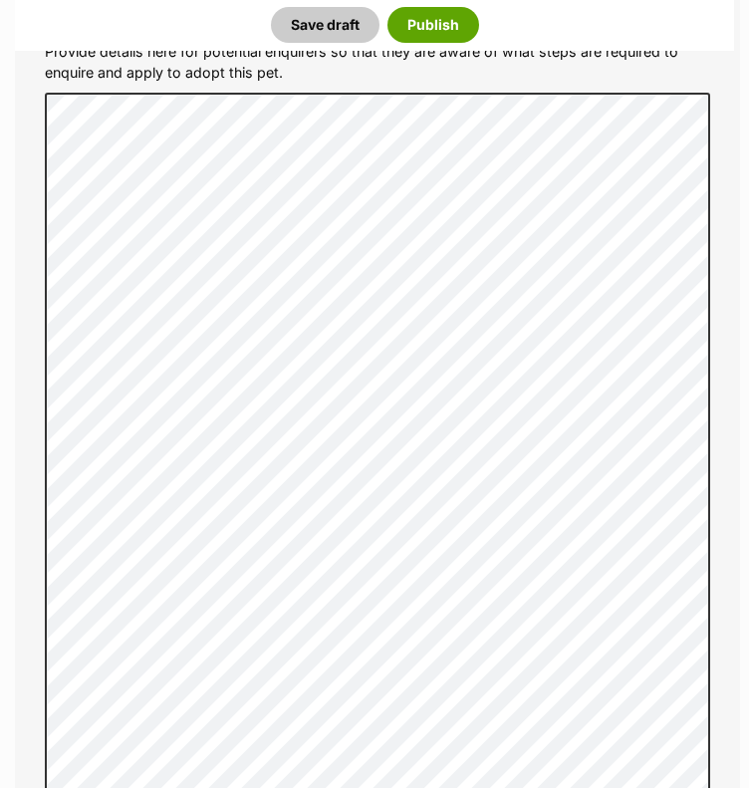
scroll to position [6193, 0]
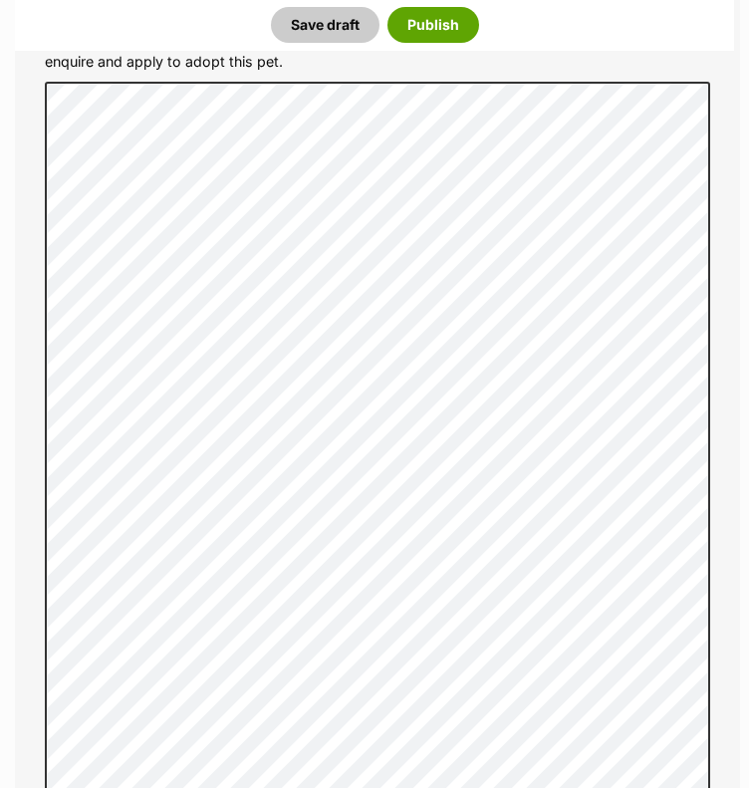
radio input "true"
paste input "956000018340318"
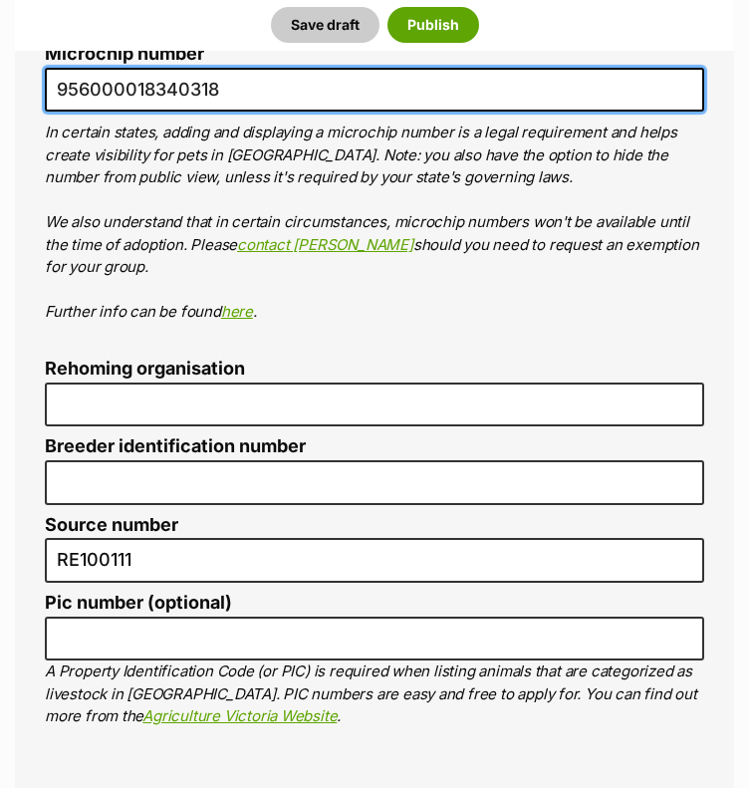
scroll to position [7289, 0]
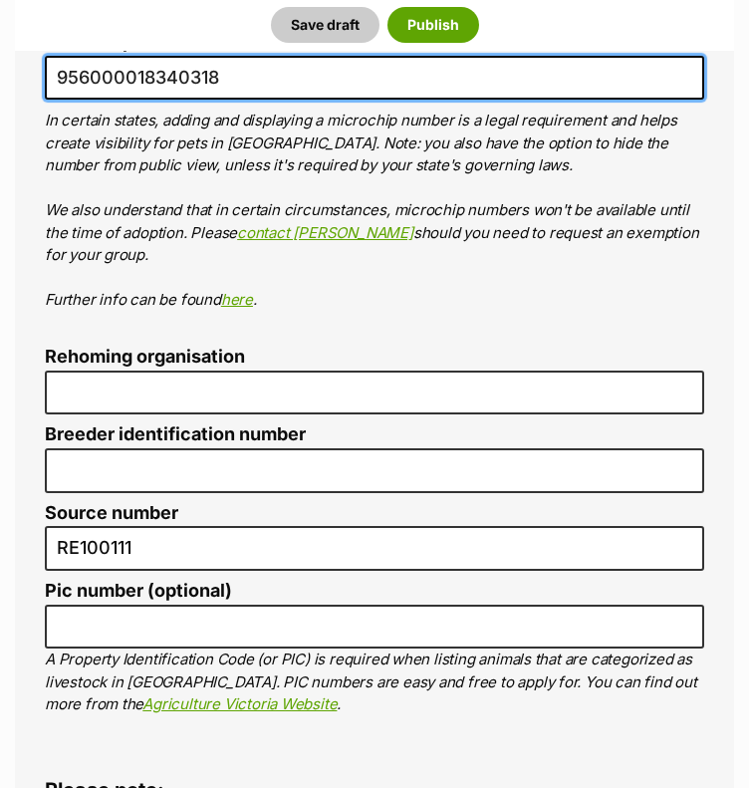
type input "956000018340318"
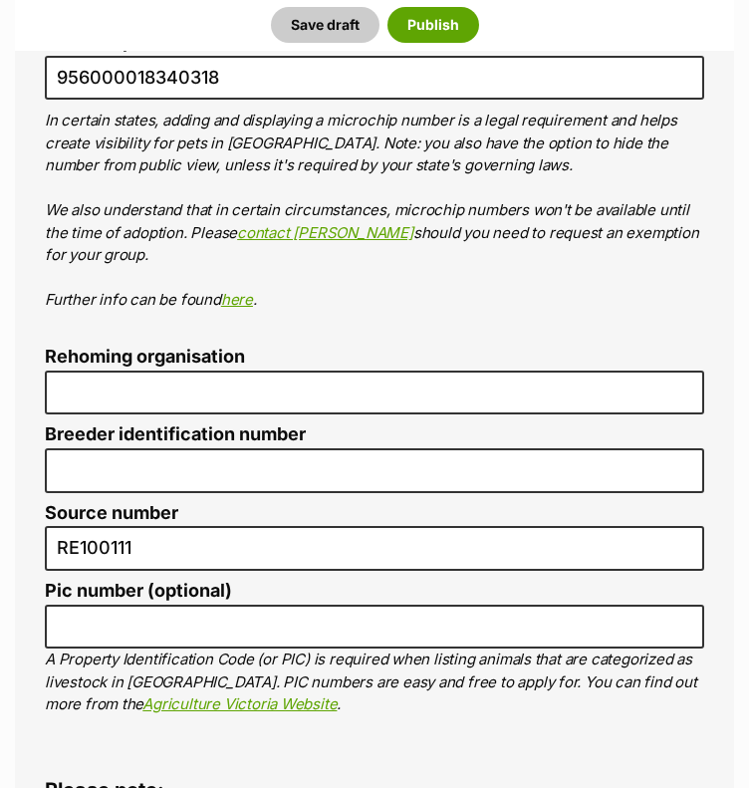
radio input "true"
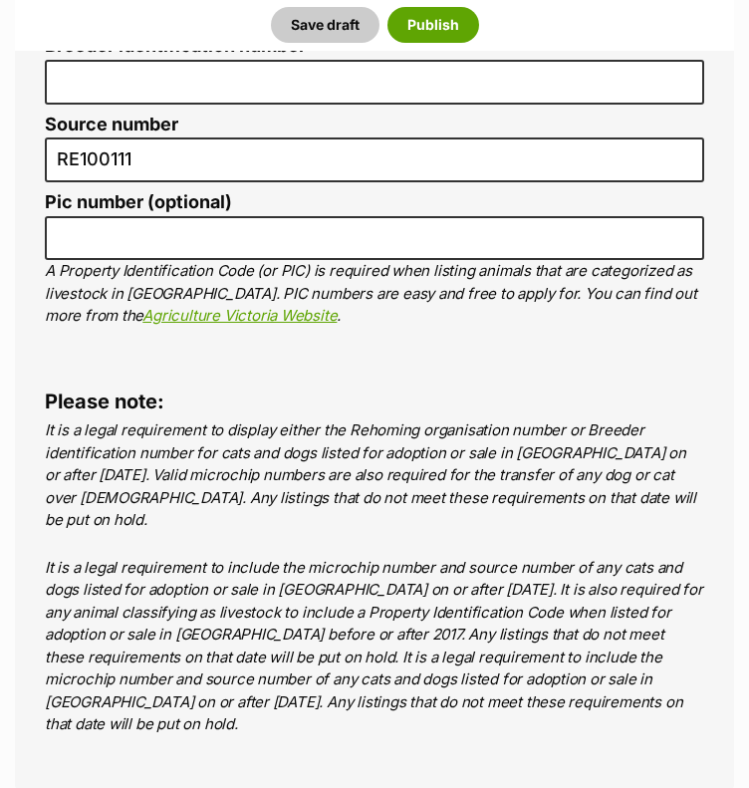
scroll to position [7687, 0]
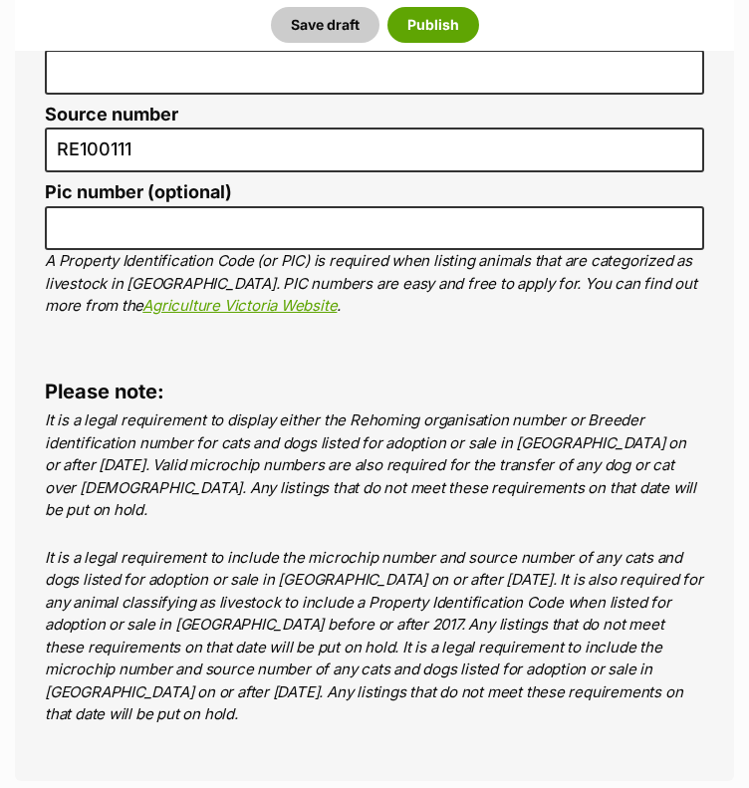
checkbox input "true"
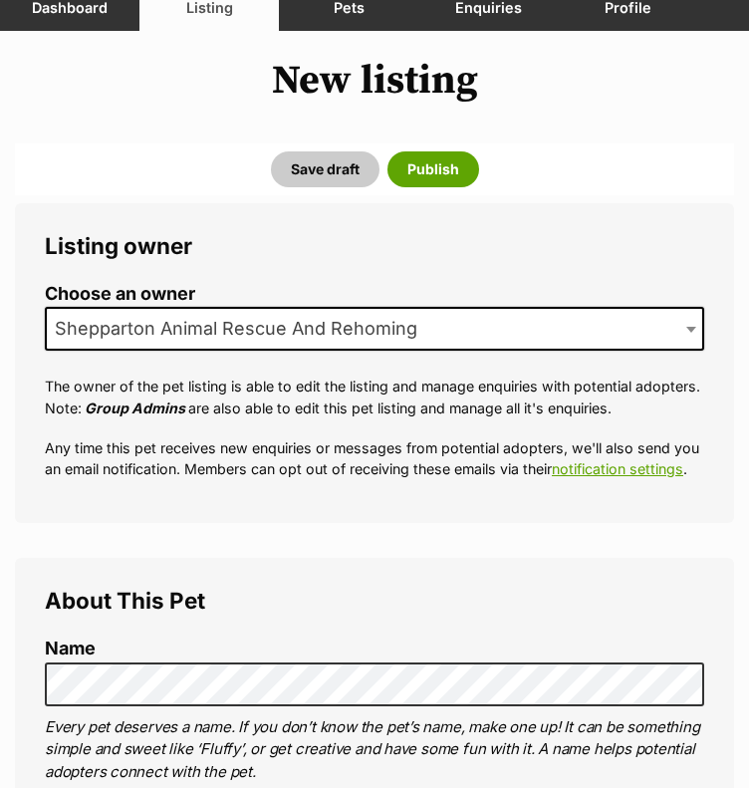
scroll to position [32, 0]
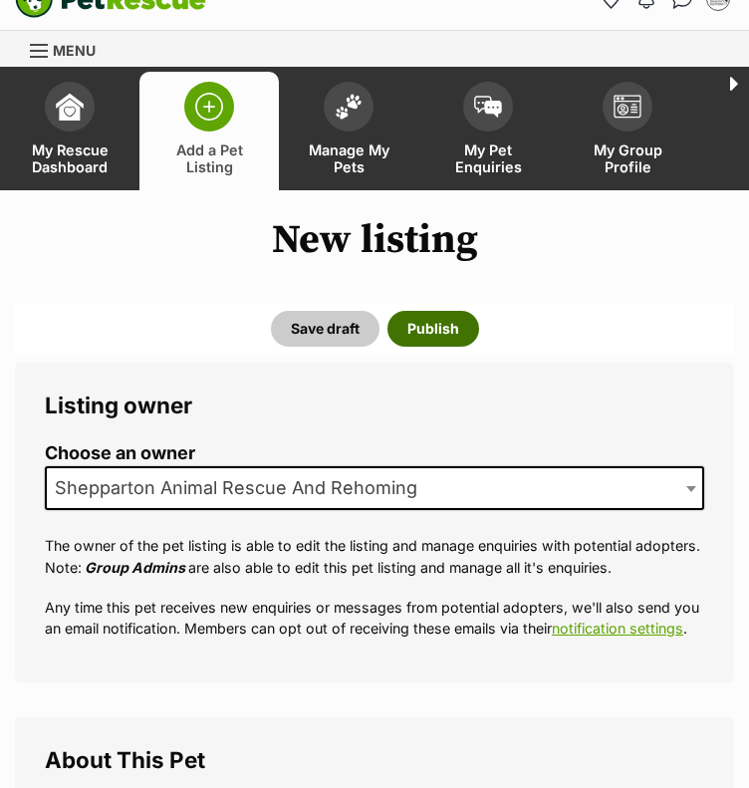
click at [418, 314] on button "Publish" at bounding box center [434, 329] width 92 height 36
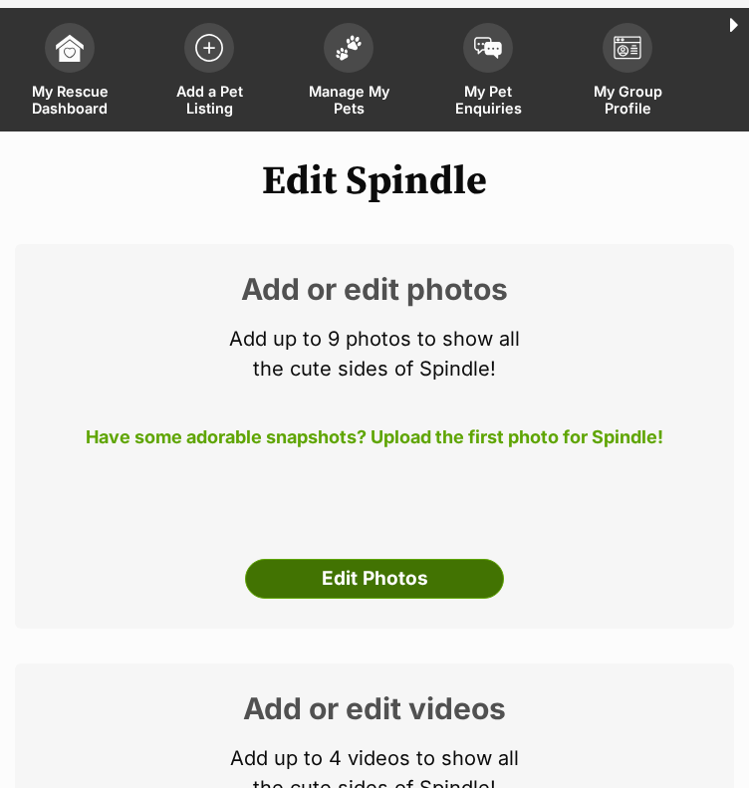
scroll to position [100, 0]
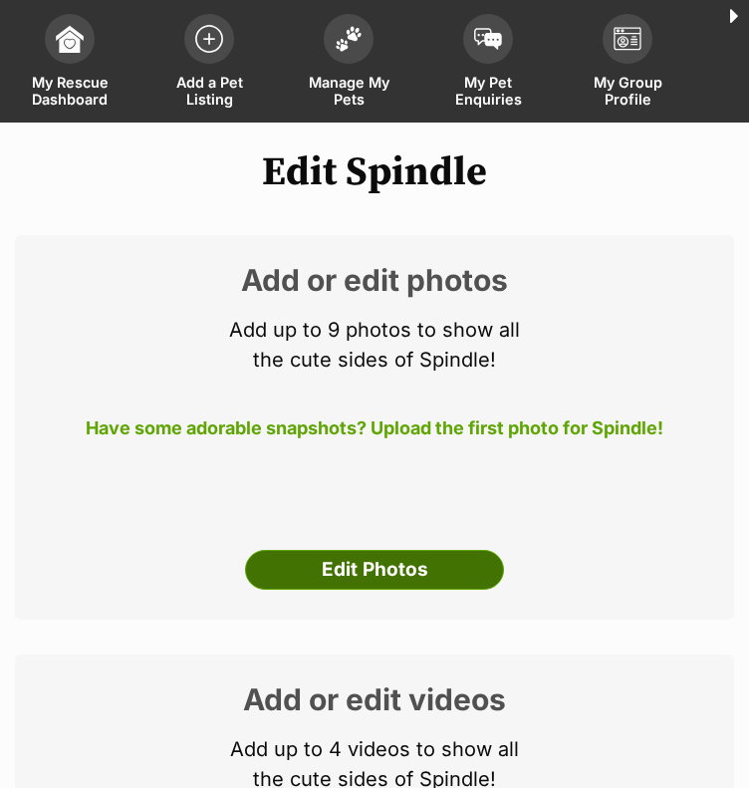
click at [420, 550] on link "Edit Photos" at bounding box center [374, 570] width 259 height 40
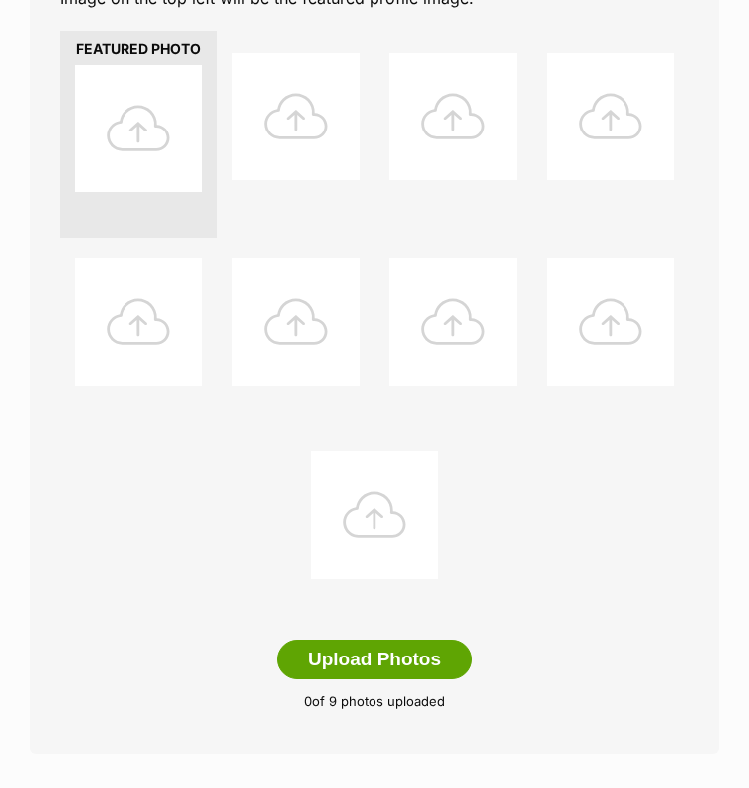
scroll to position [498, 0]
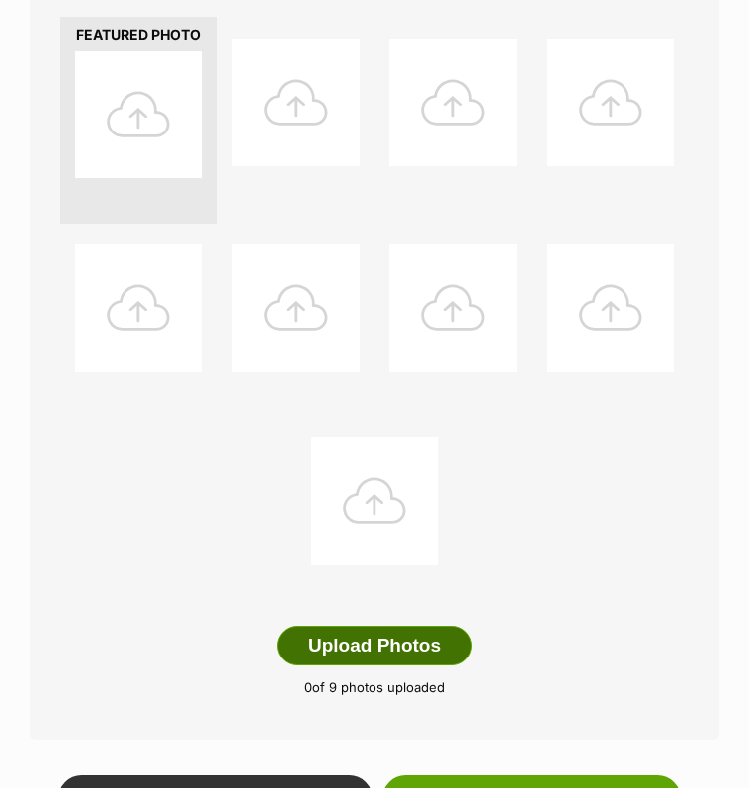
click at [387, 626] on button "Upload Photos" at bounding box center [374, 646] width 195 height 40
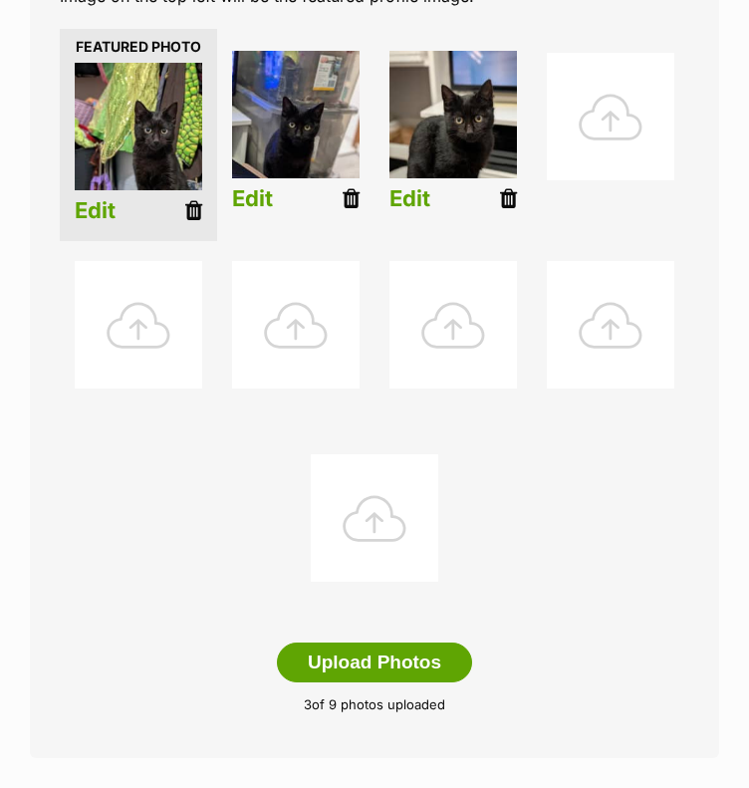
scroll to position [500, 0]
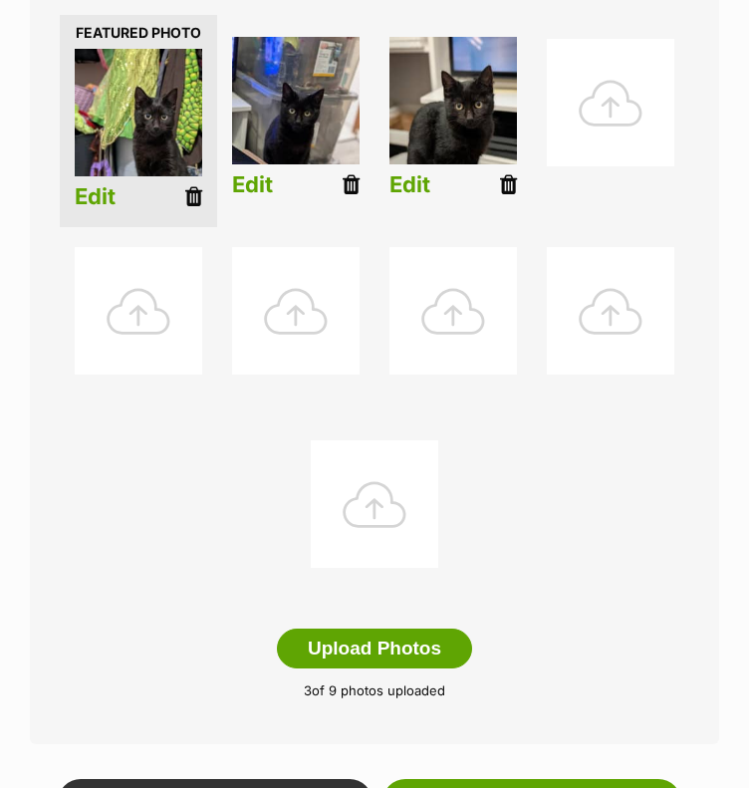
click at [97, 184] on link "Edit" at bounding box center [95, 196] width 41 height 25
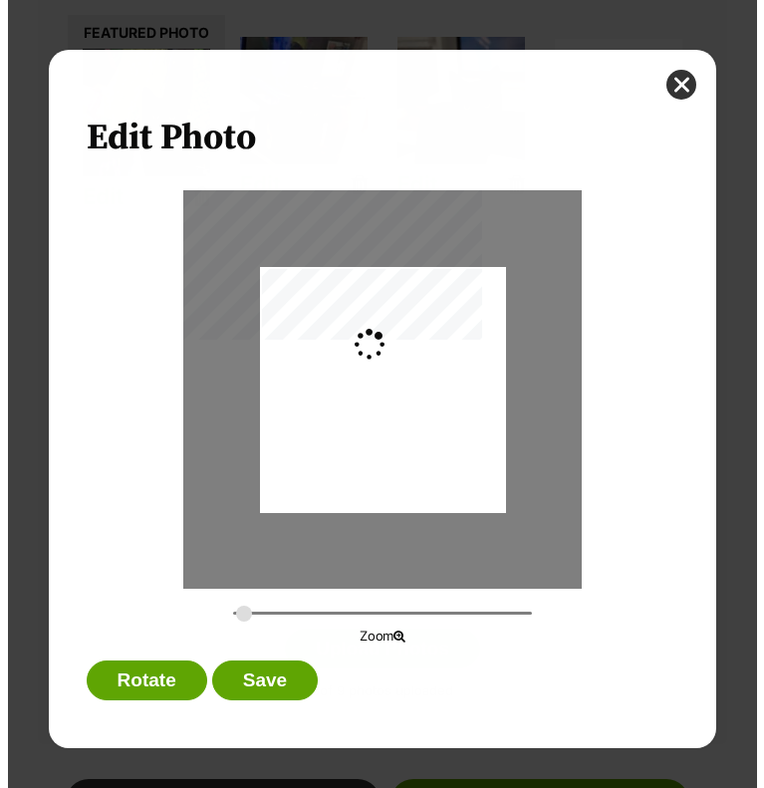
scroll to position [0, 0]
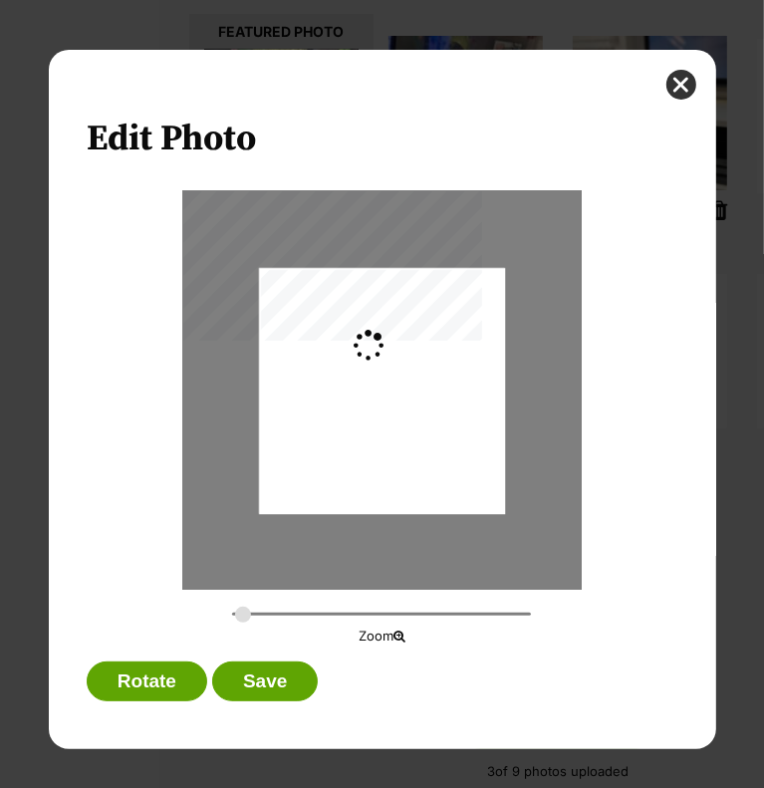
type input "0.2744"
drag, startPoint x: 375, startPoint y: 412, endPoint x: 381, endPoint y: 390, distance: 23.7
click at [381, 390] on div "Dialog Window - Close (Press escape to close)" at bounding box center [382, 367] width 246 height 327
click at [273, 670] on button "Save" at bounding box center [265, 682] width 106 height 40
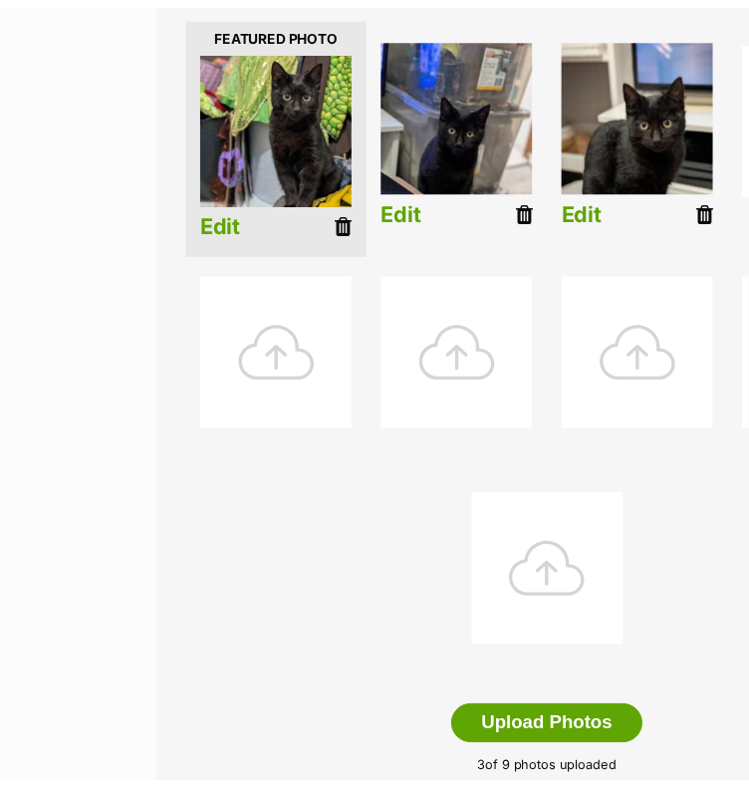
scroll to position [500, 0]
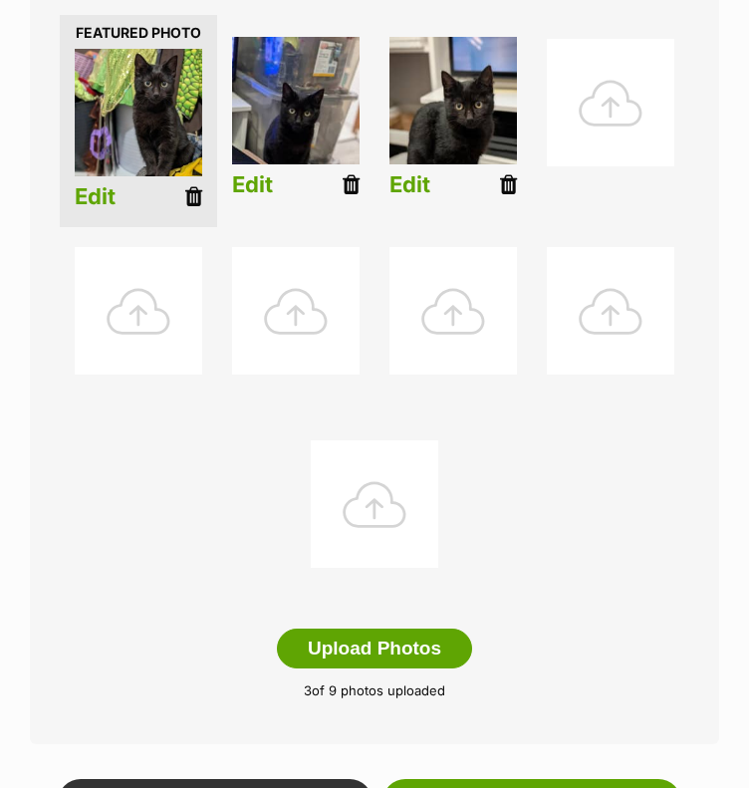
click at [347, 173] on icon at bounding box center [351, 184] width 17 height 22
click at [243, 179] on link "Edit" at bounding box center [252, 184] width 41 height 25
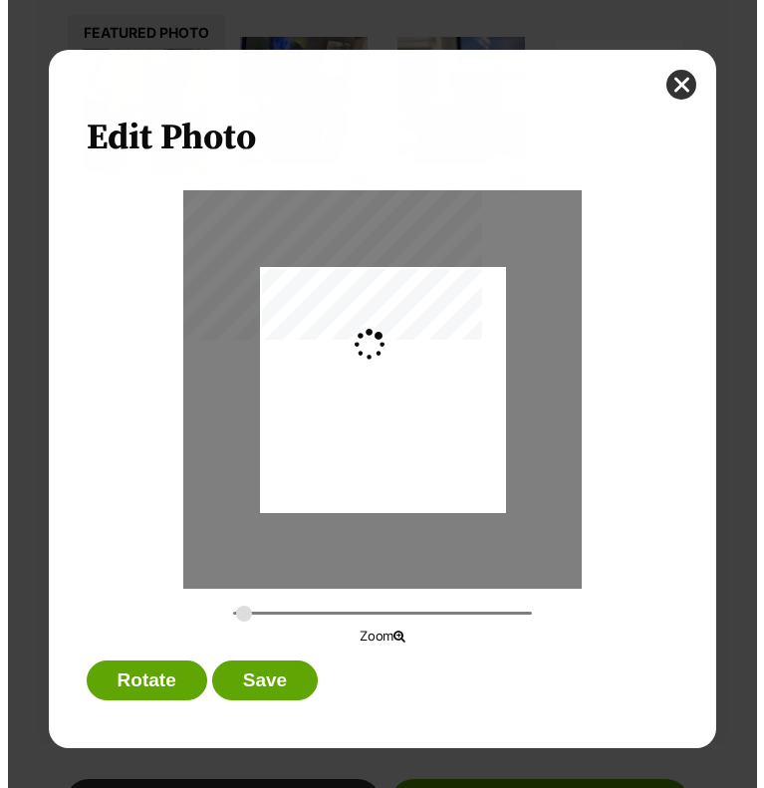
scroll to position [0, 0]
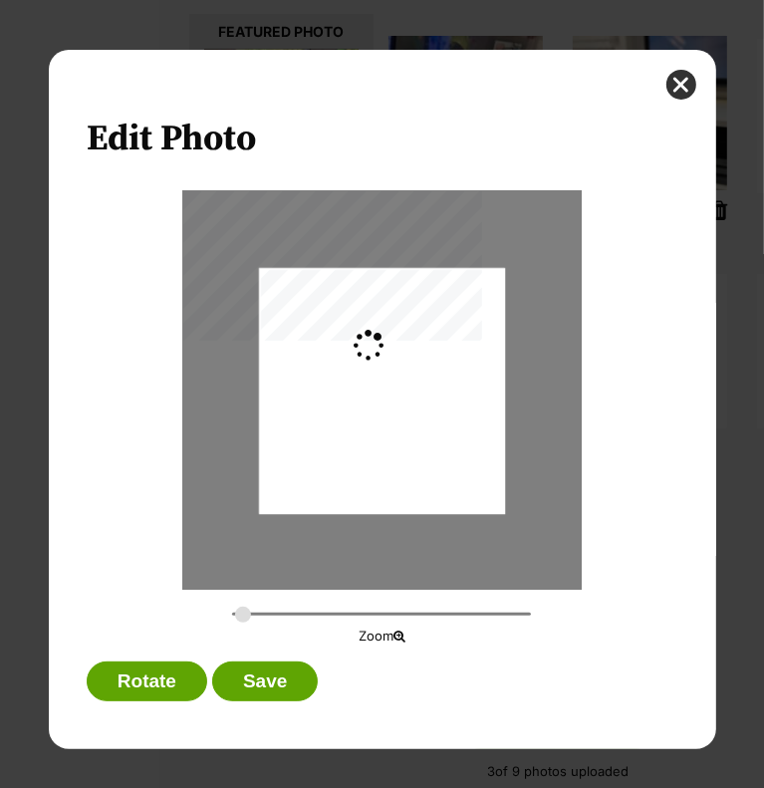
type input "0.2744"
drag, startPoint x: 426, startPoint y: 407, endPoint x: 430, endPoint y: 376, distance: 32.1
click at [430, 376] on div "Dialog Window - Close (Press escape to close)" at bounding box center [382, 358] width 246 height 327
click at [257, 667] on button "Save" at bounding box center [265, 682] width 106 height 40
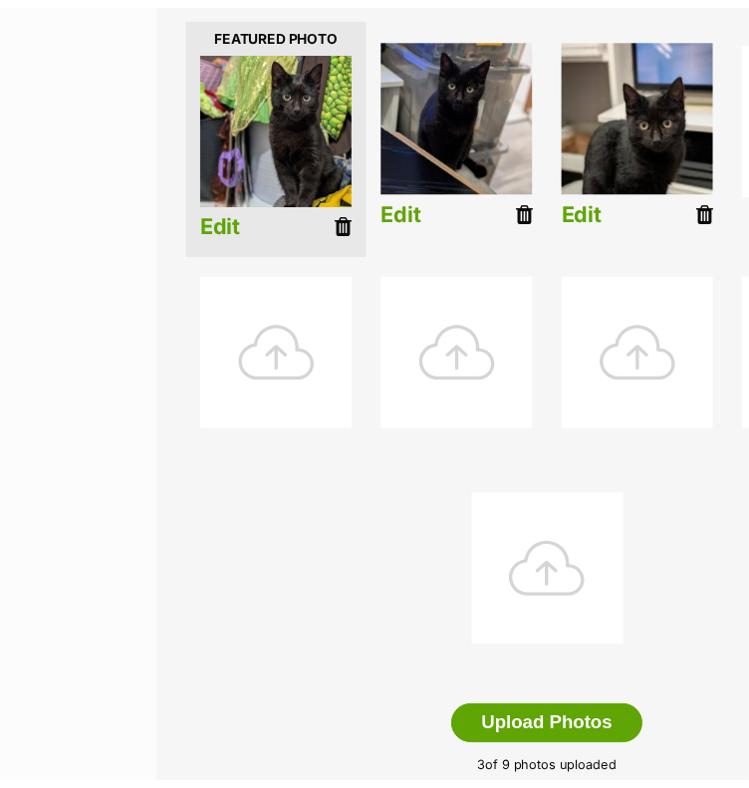
scroll to position [500, 0]
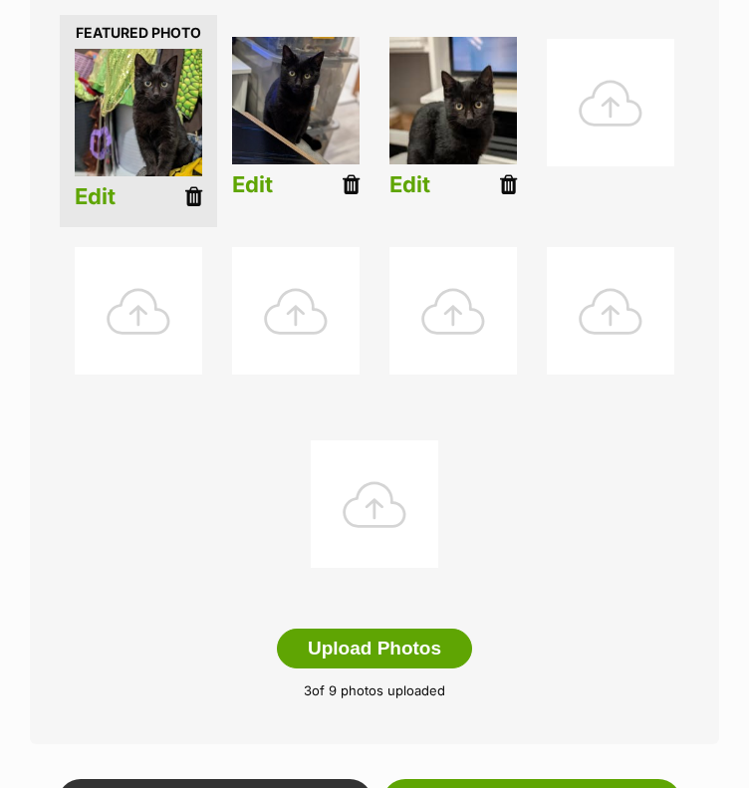
click at [403, 172] on link "Edit" at bounding box center [410, 184] width 41 height 25
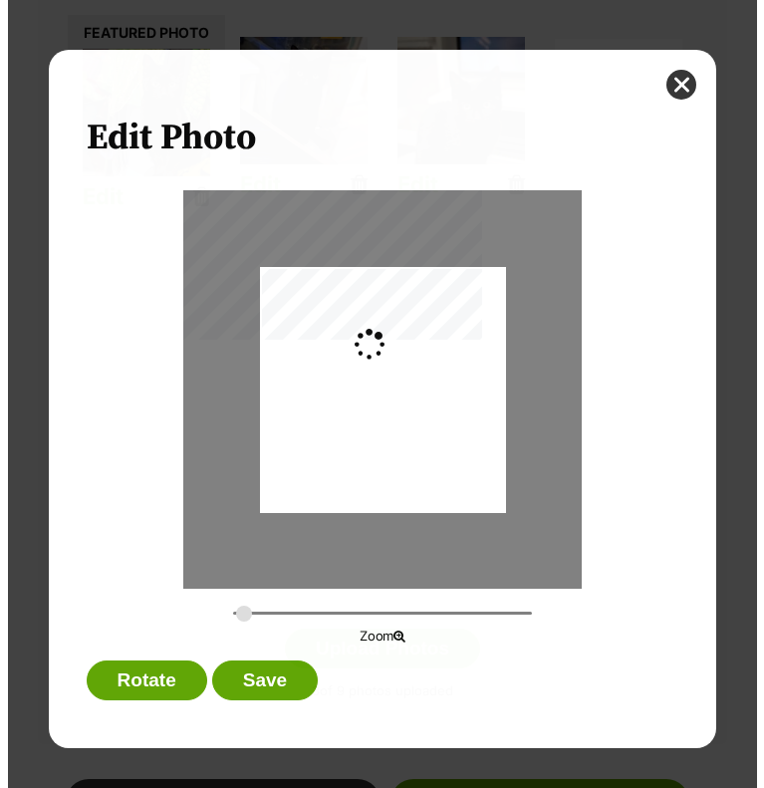
scroll to position [0, 0]
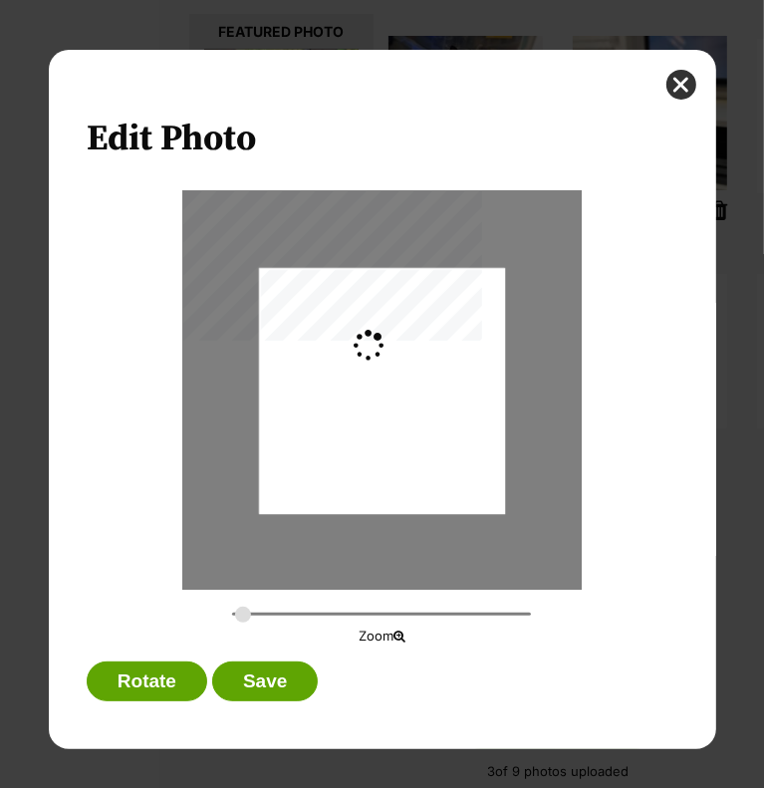
type input "0.2744"
drag, startPoint x: 422, startPoint y: 431, endPoint x: 424, endPoint y: 421, distance: 10.2
click at [424, 421] on div "Dialog Window - Close (Press escape to close)" at bounding box center [382, 380] width 246 height 327
click at [257, 680] on button "Save" at bounding box center [265, 682] width 106 height 40
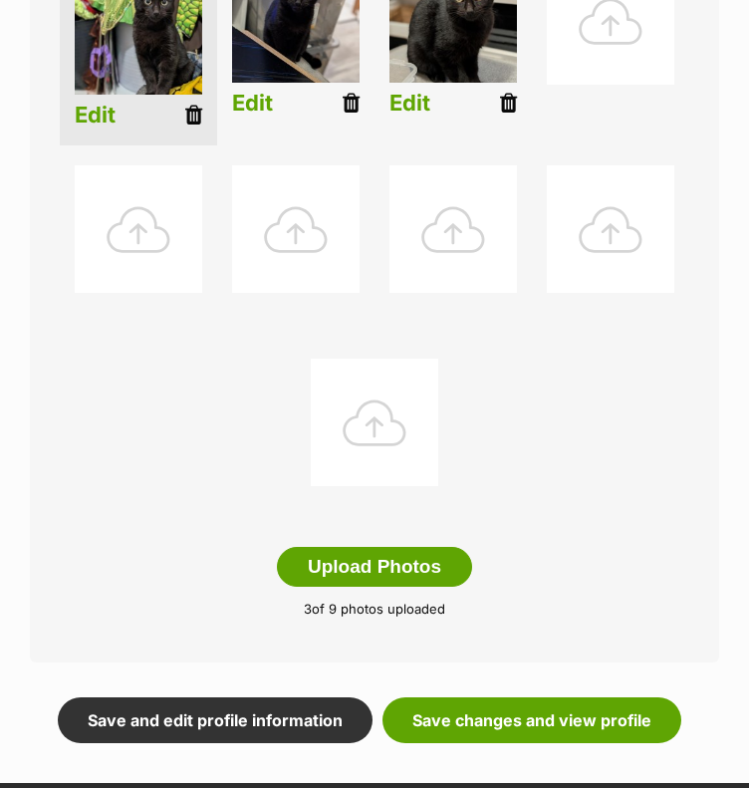
scroll to position [600, 0]
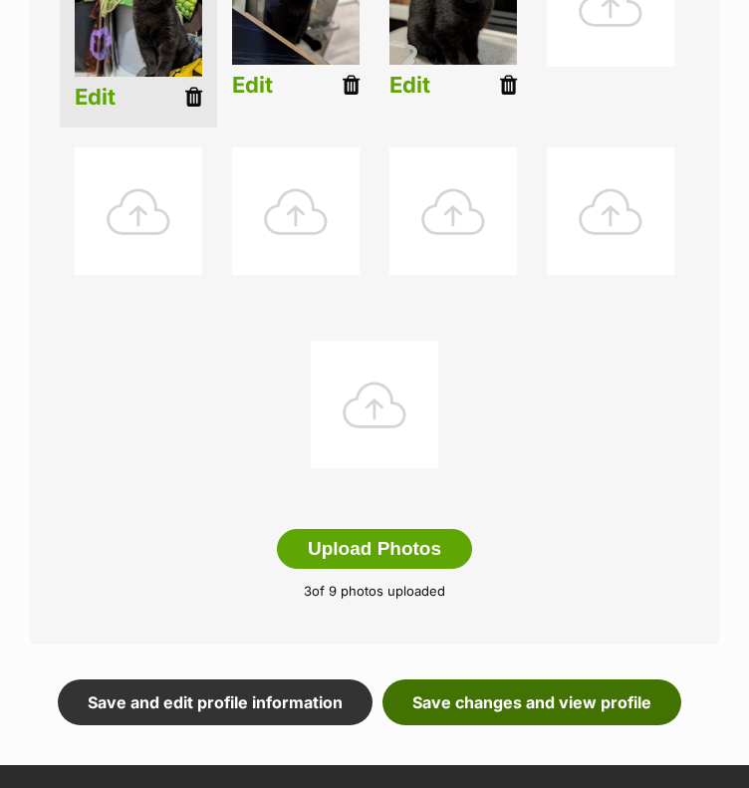
click at [498, 679] on link "Save changes and view profile" at bounding box center [532, 702] width 299 height 46
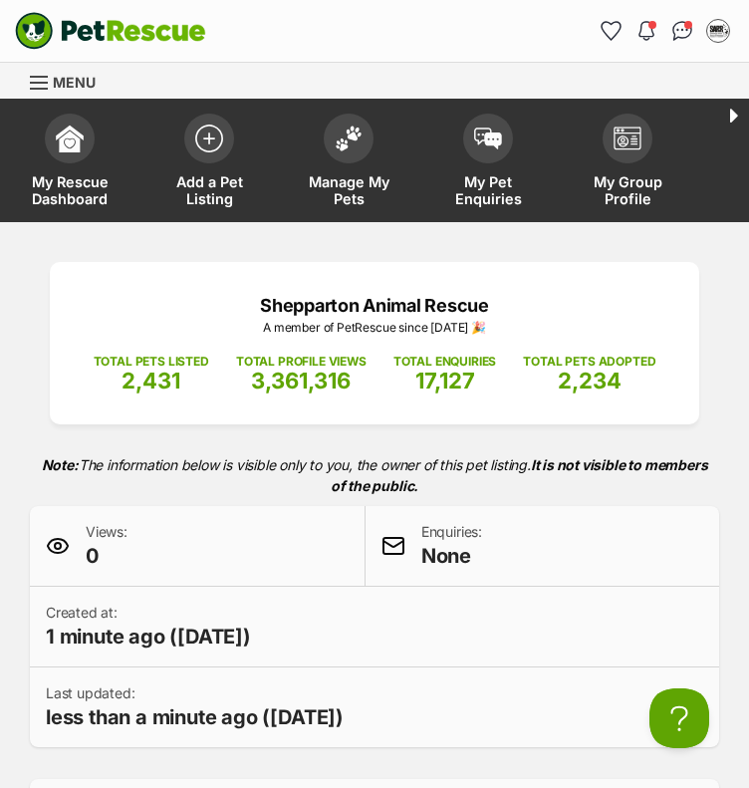
click at [470, 226] on div "Shepparton Animal Rescue A member of PetRescue since 2013 🎉 TOTAL PETS LISTED 2…" at bounding box center [374, 773] width 749 height 1102
click at [487, 175] on span "My Pet Enquiries" at bounding box center [488, 190] width 90 height 34
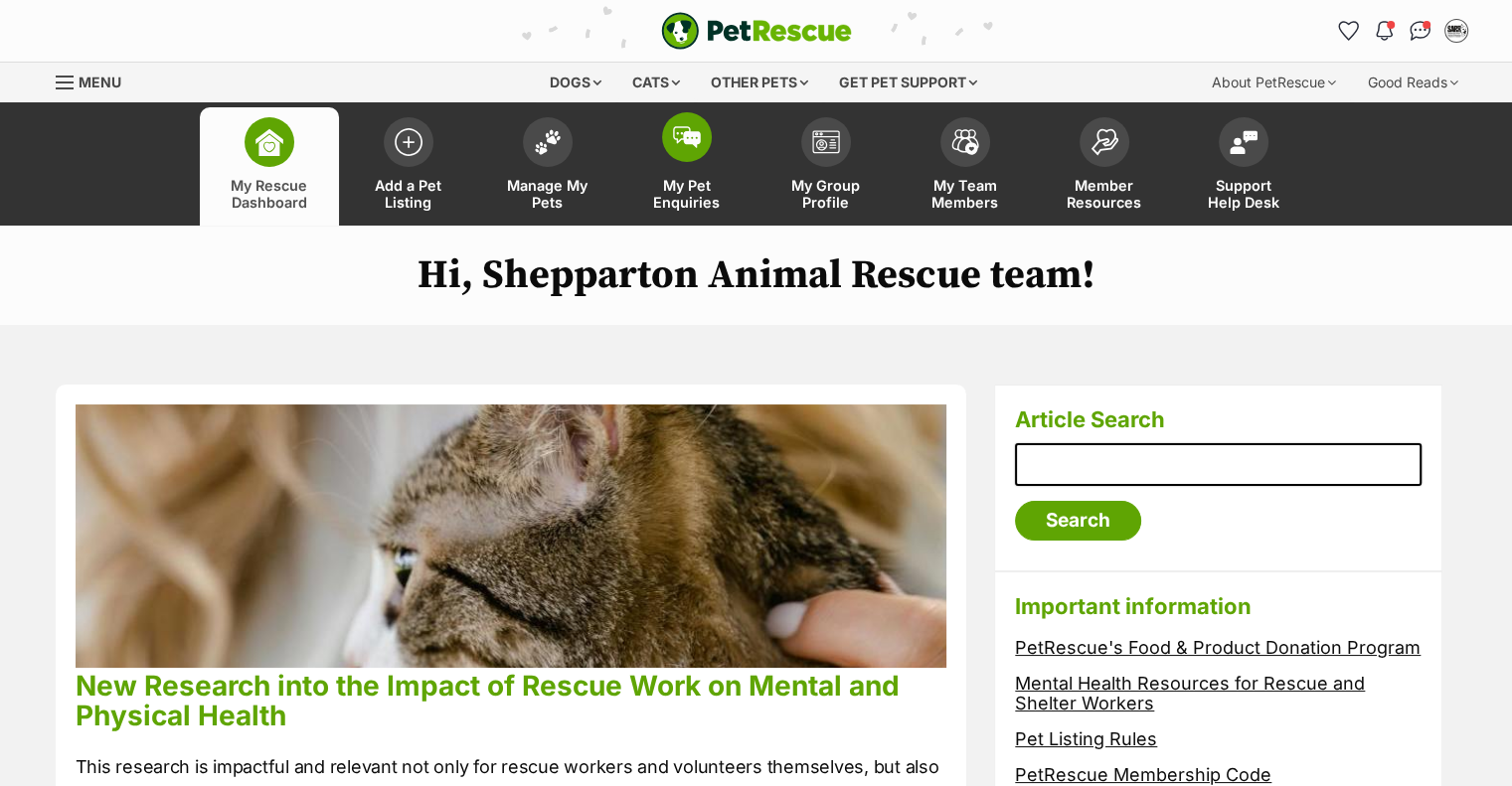
click at [718, 182] on span "My Pet Enquiries" at bounding box center [688, 194] width 90 height 34
